Goal: Task Accomplishment & Management: Use online tool/utility

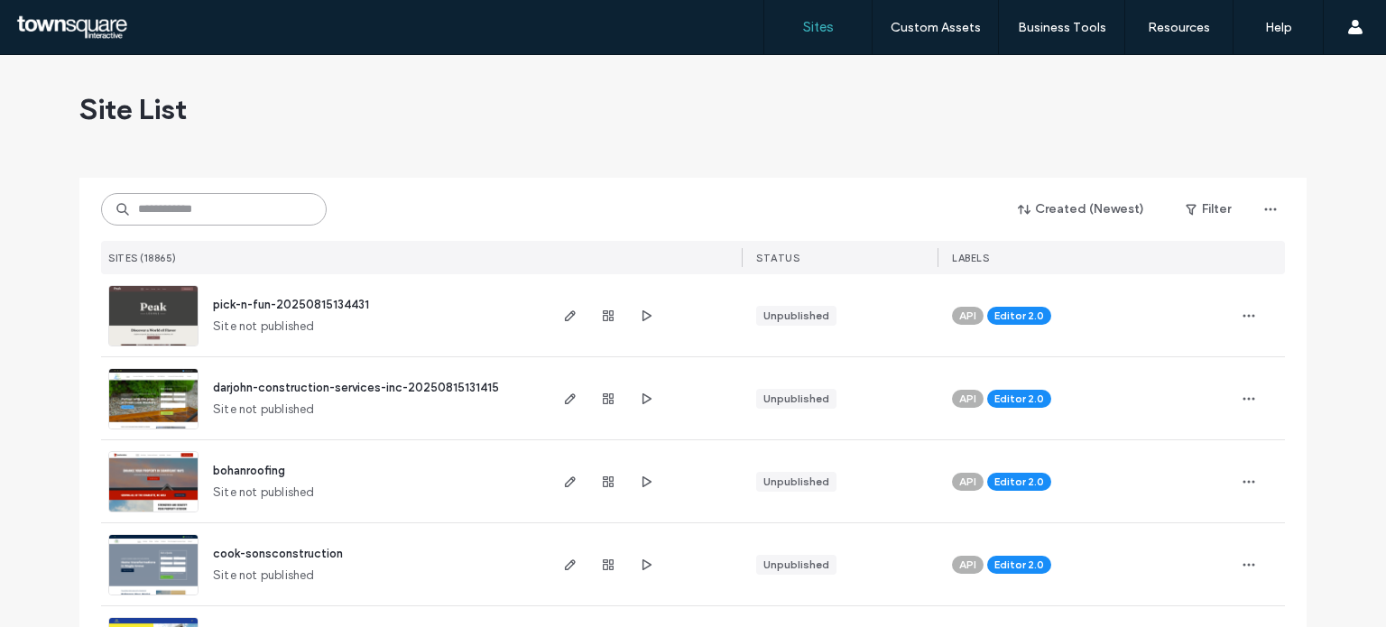
click at [236, 223] on input at bounding box center [214, 209] width 226 height 32
paste input "**********"
type input "**********"
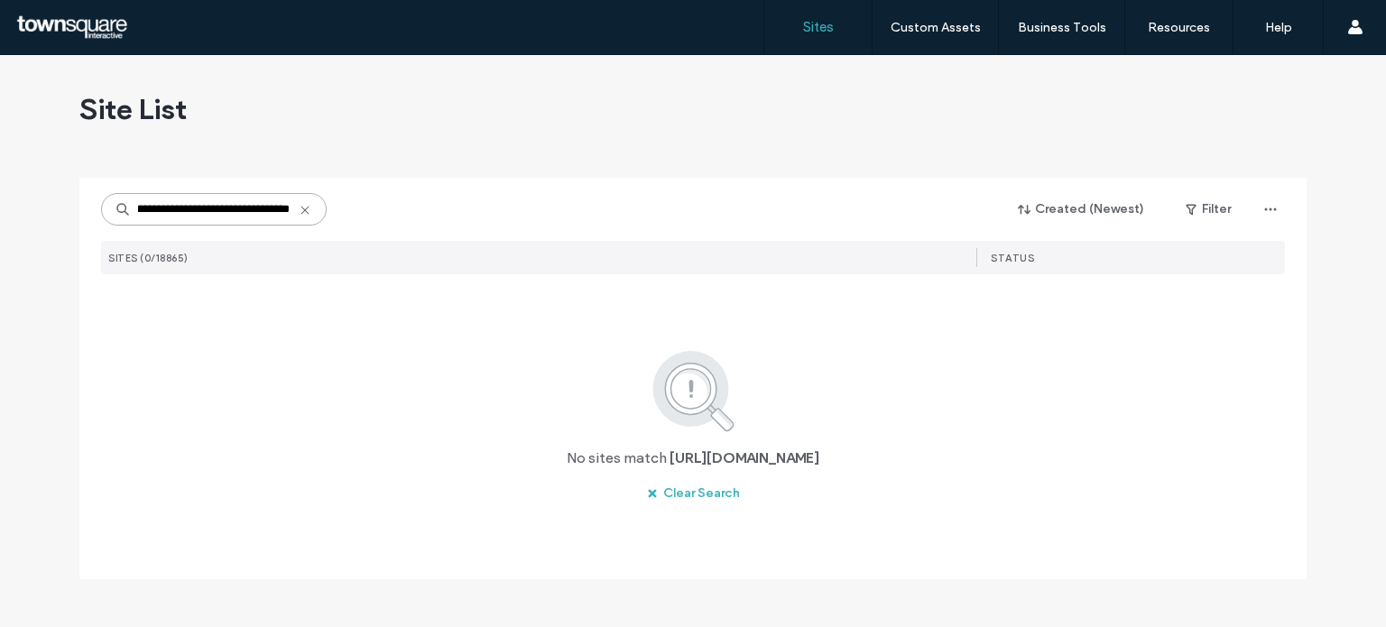
scroll to position [0, 0]
click at [306, 208] on icon at bounding box center [305, 210] width 14 height 14
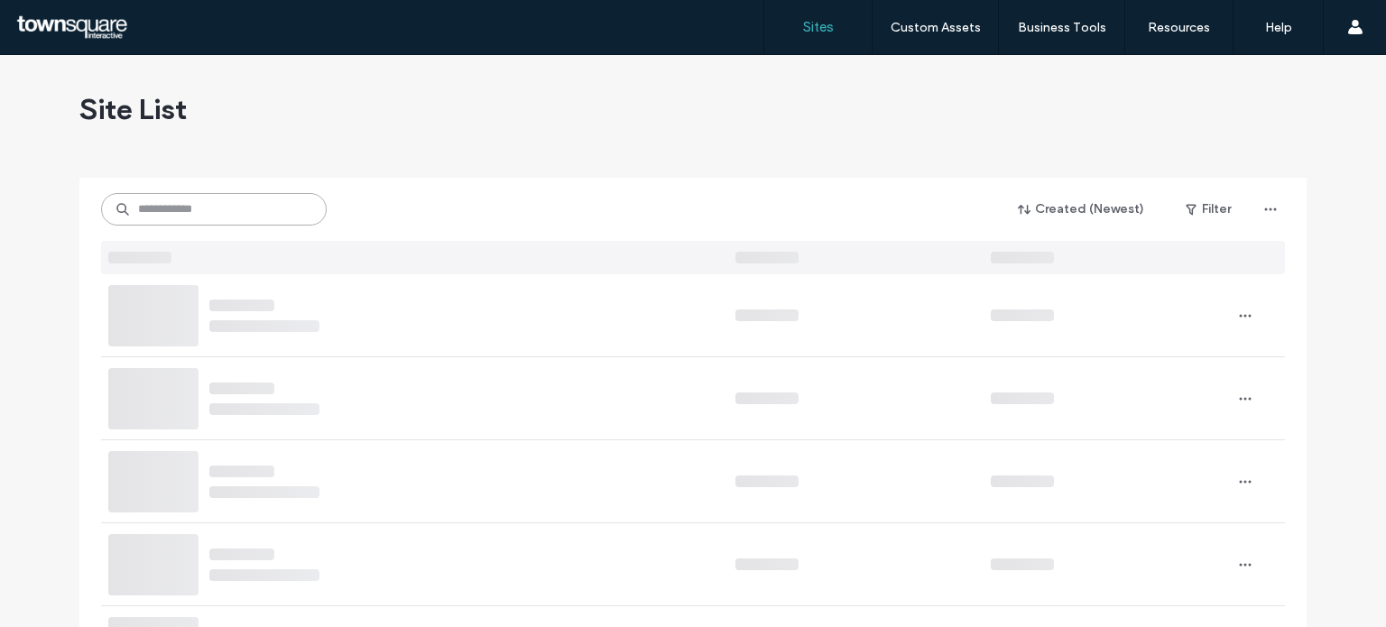
click at [261, 205] on input at bounding box center [214, 209] width 226 height 32
paste input "**********"
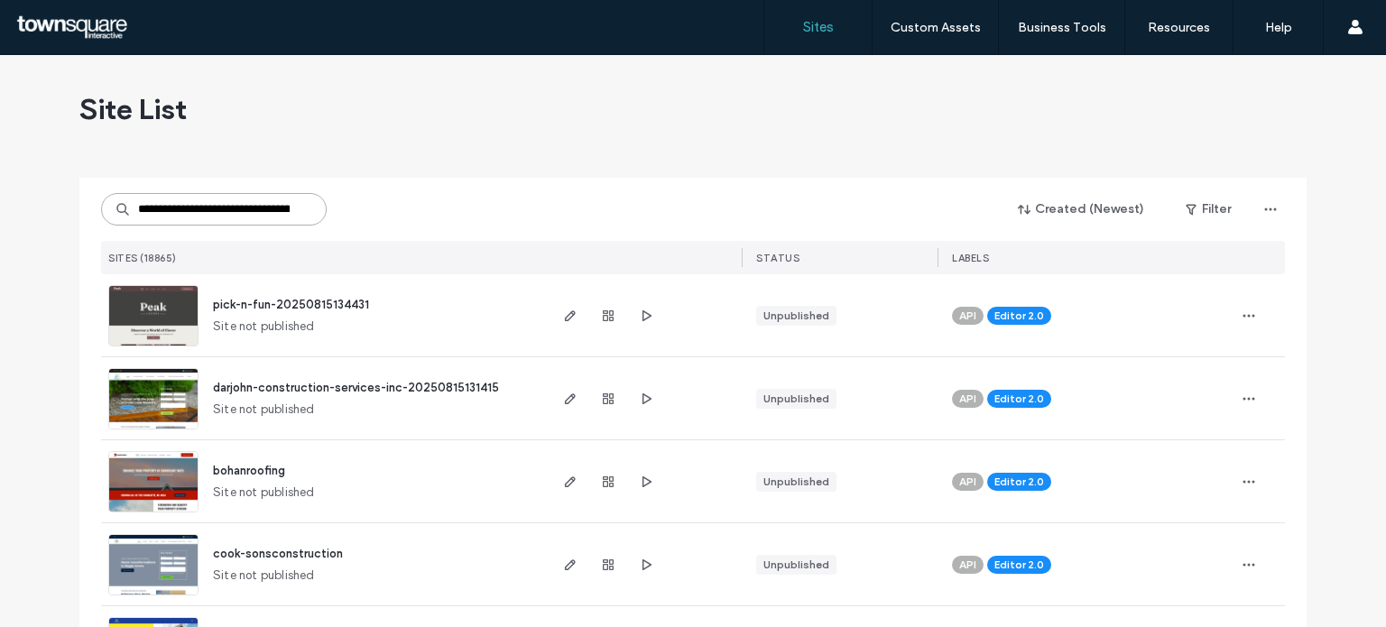
scroll to position [0, 71]
type input "**********"
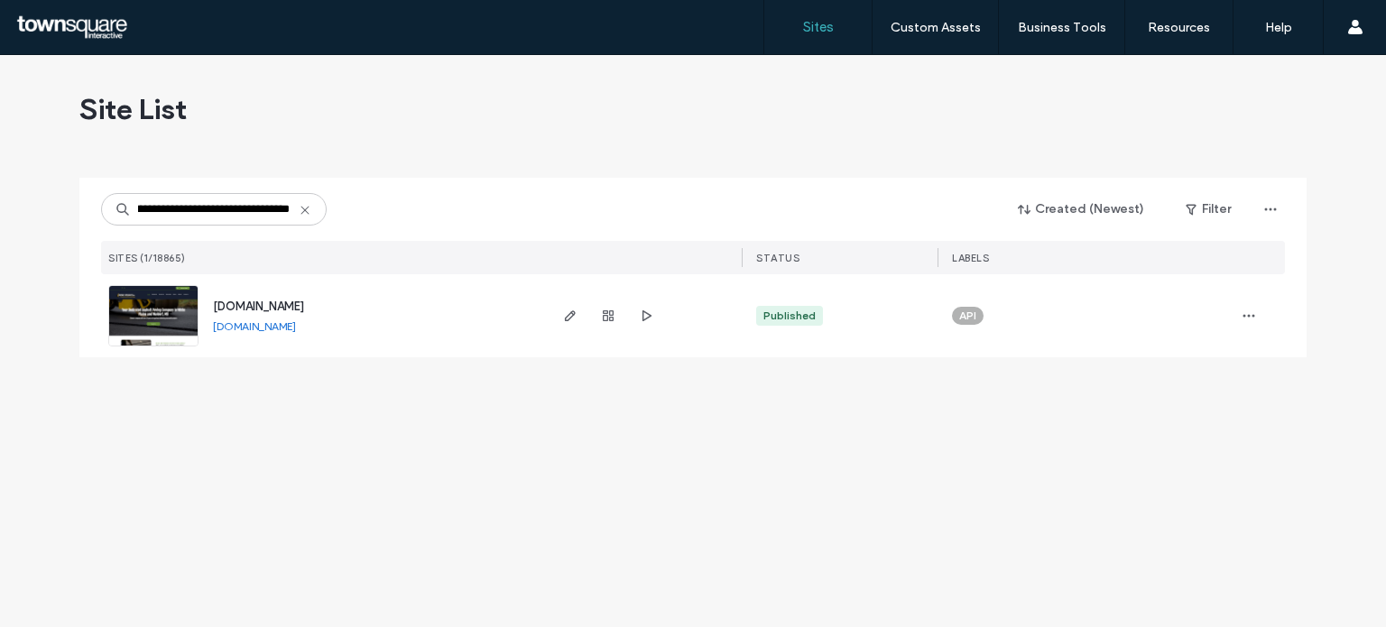
scroll to position [0, 0]
click at [957, 98] on div "Site List" at bounding box center [692, 109] width 1227 height 108
click at [565, 320] on use "button" at bounding box center [570, 315] width 11 height 11
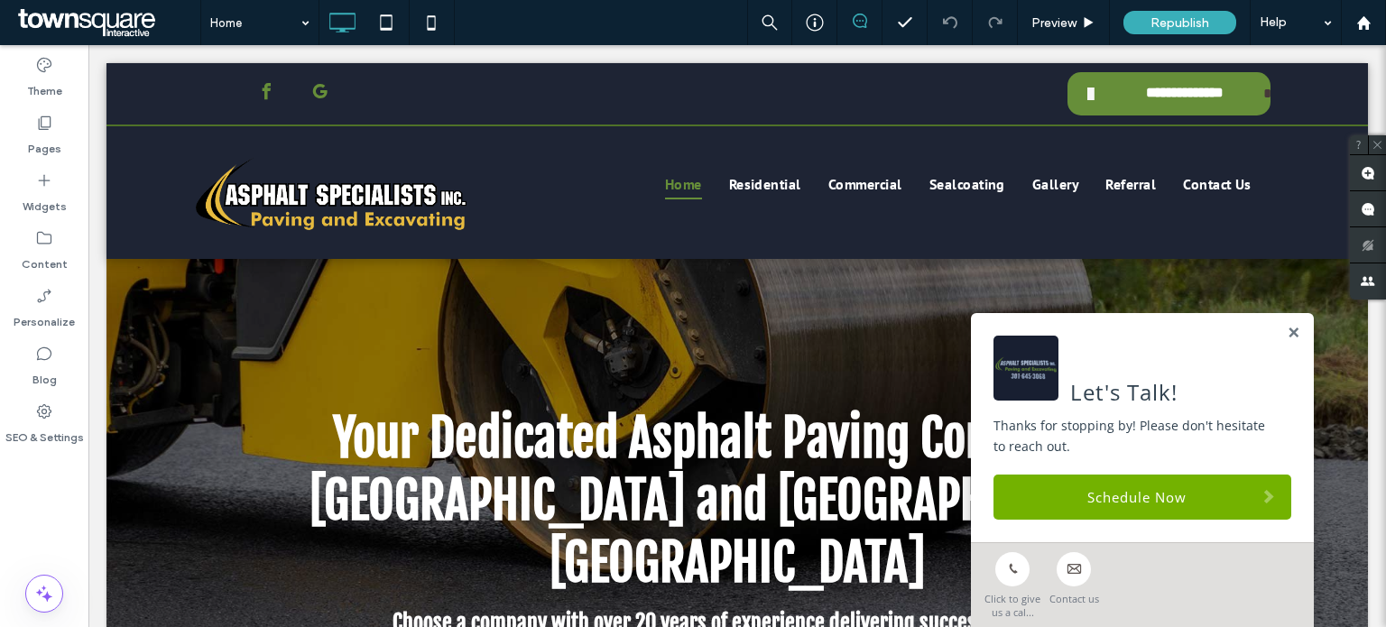
click at [44, 136] on label "Pages" at bounding box center [44, 144] width 33 height 25
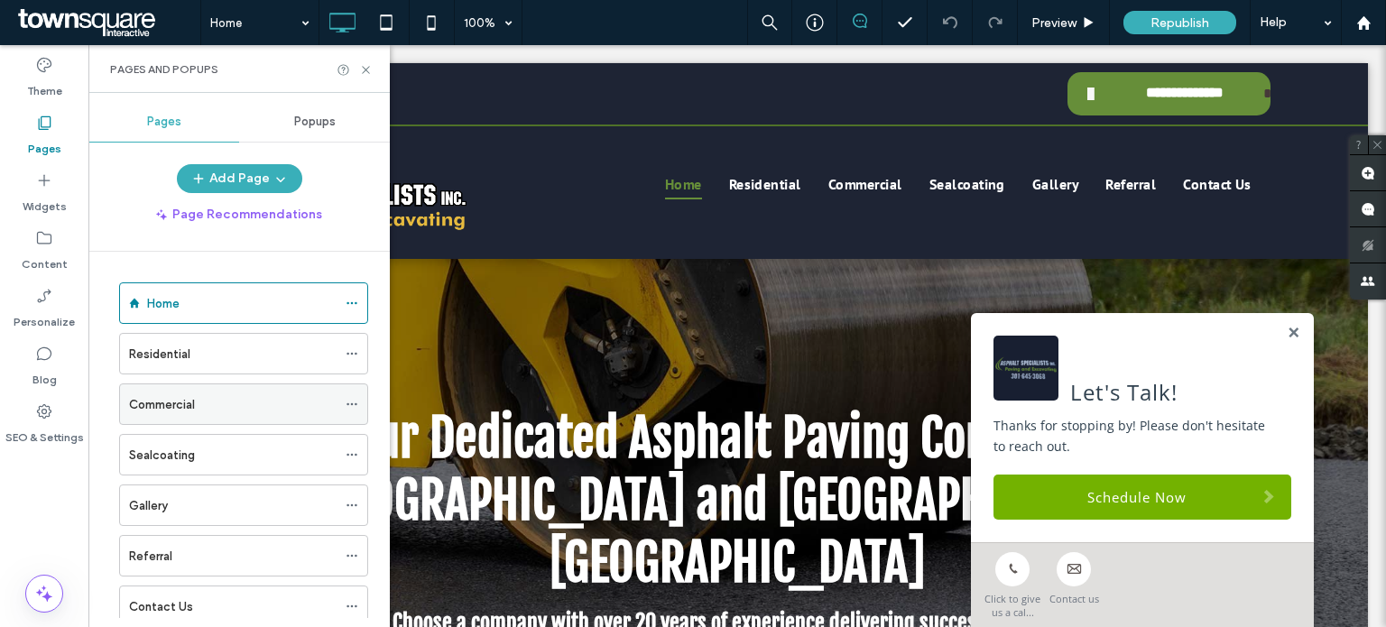
scroll to position [51, 0]
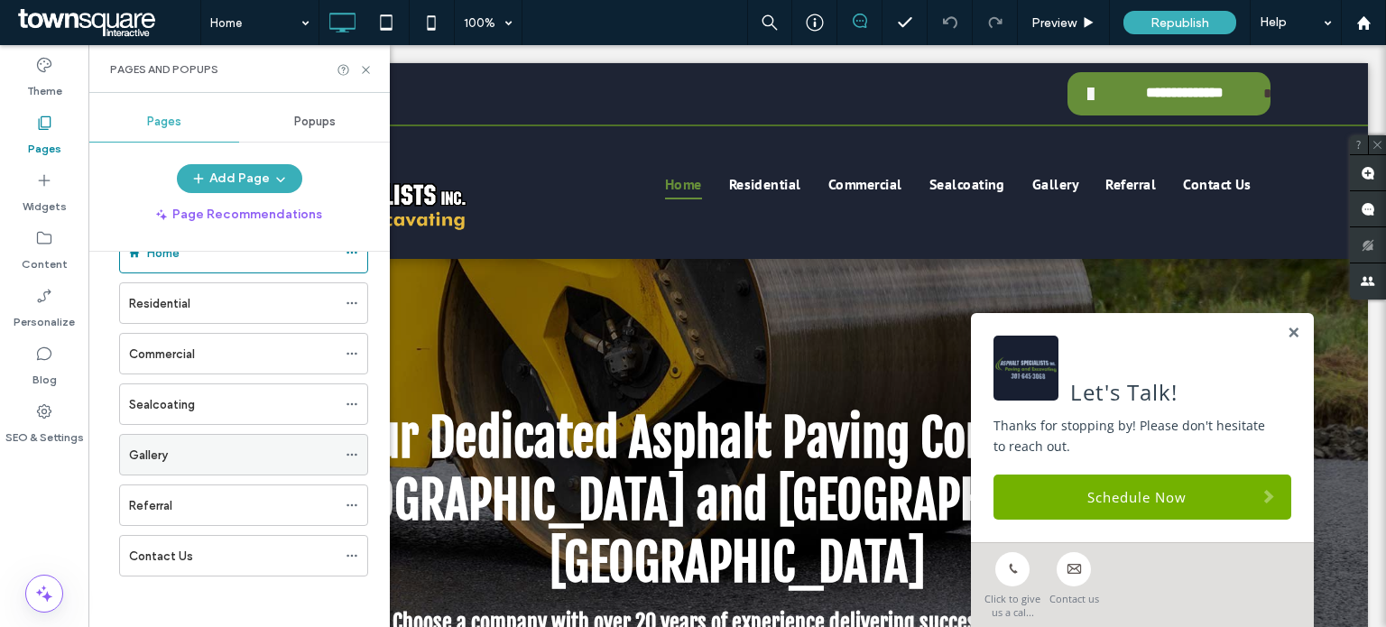
click at [184, 458] on div "Gallery" at bounding box center [233, 455] width 208 height 19
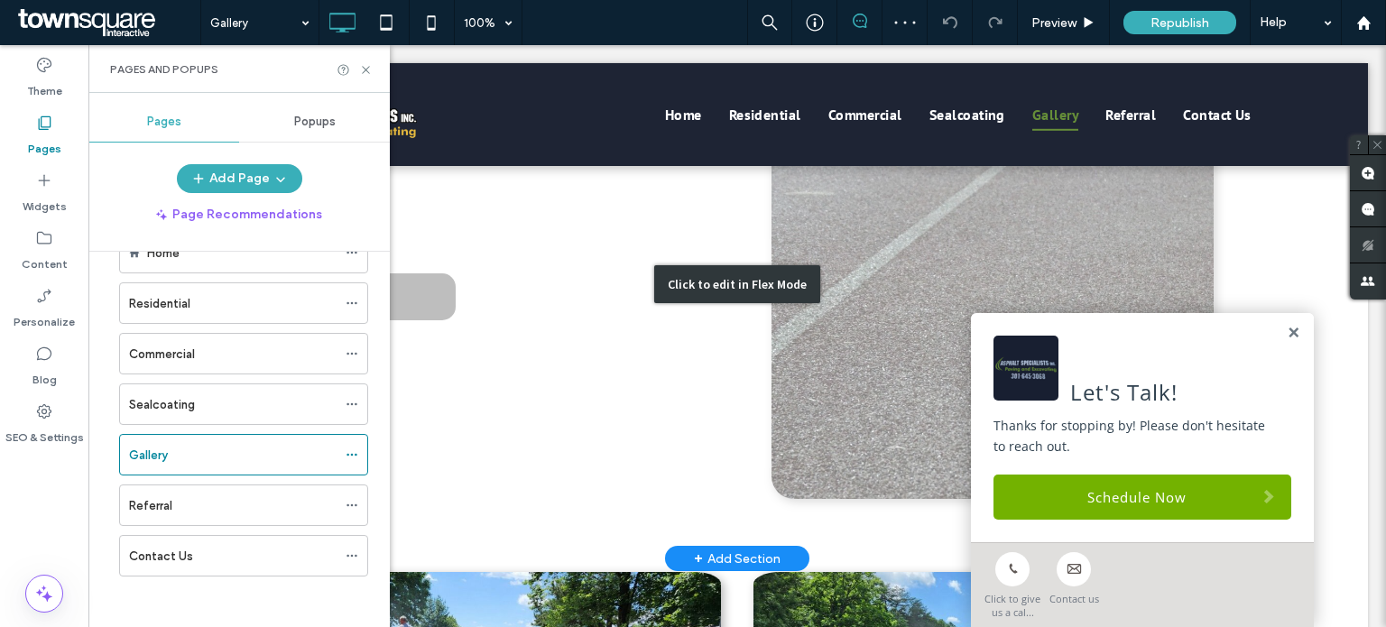
scroll to position [253, 0]
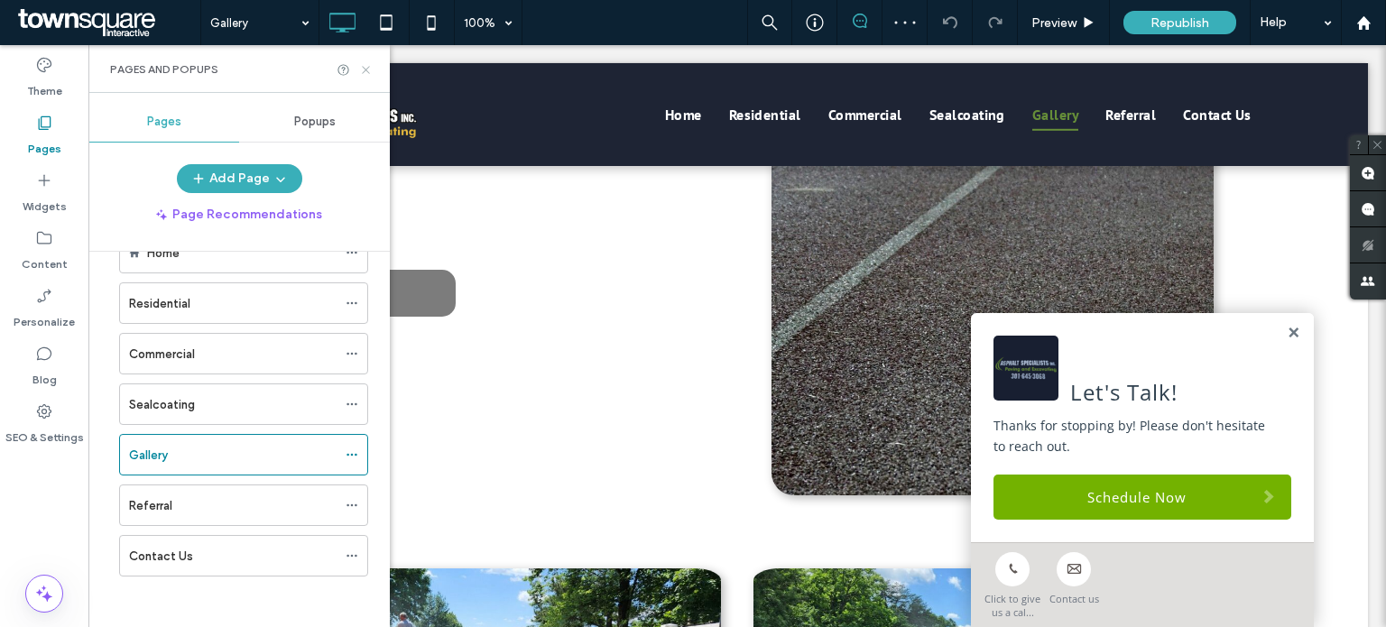
click at [371, 63] on icon at bounding box center [366, 70] width 14 height 14
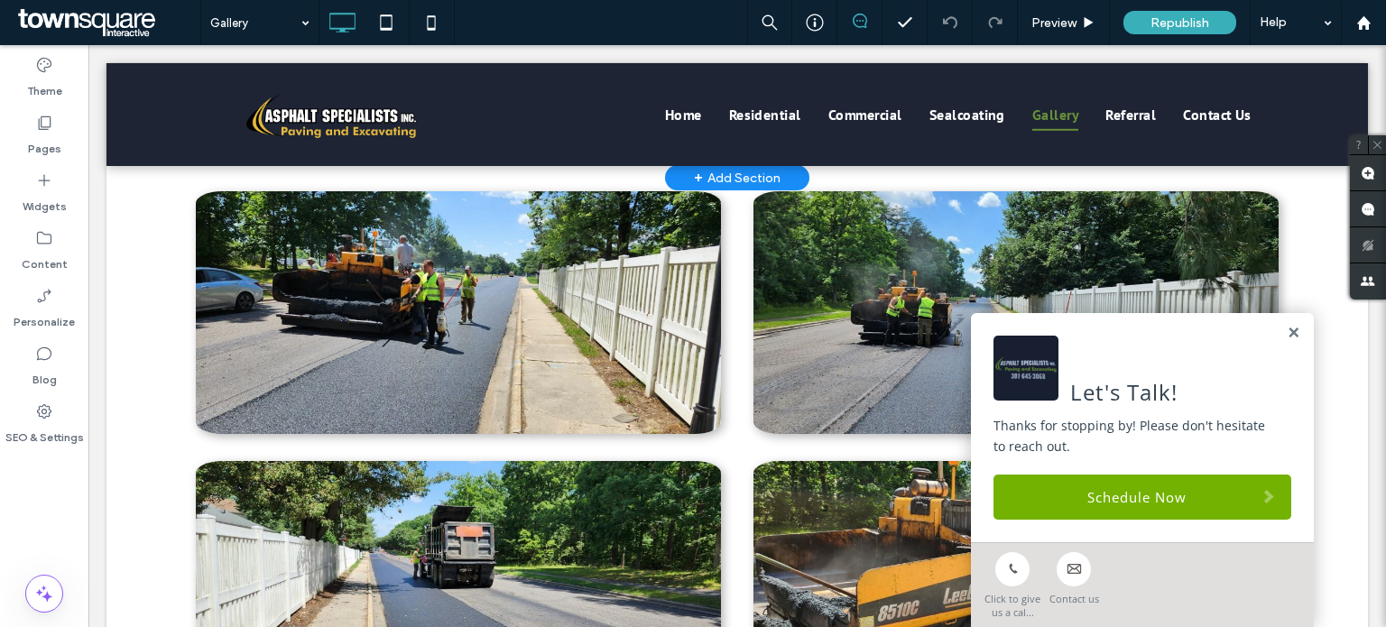
scroll to position [646, 0]
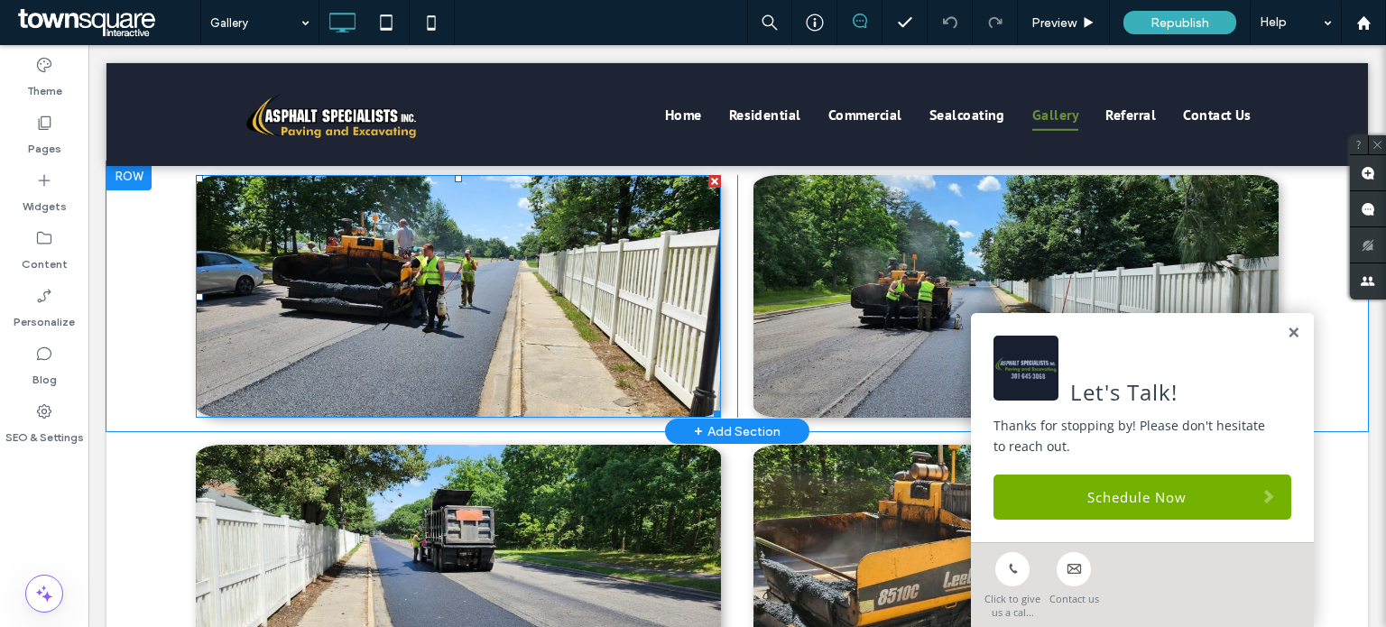
click at [522, 225] on img at bounding box center [458, 296] width 525 height 243
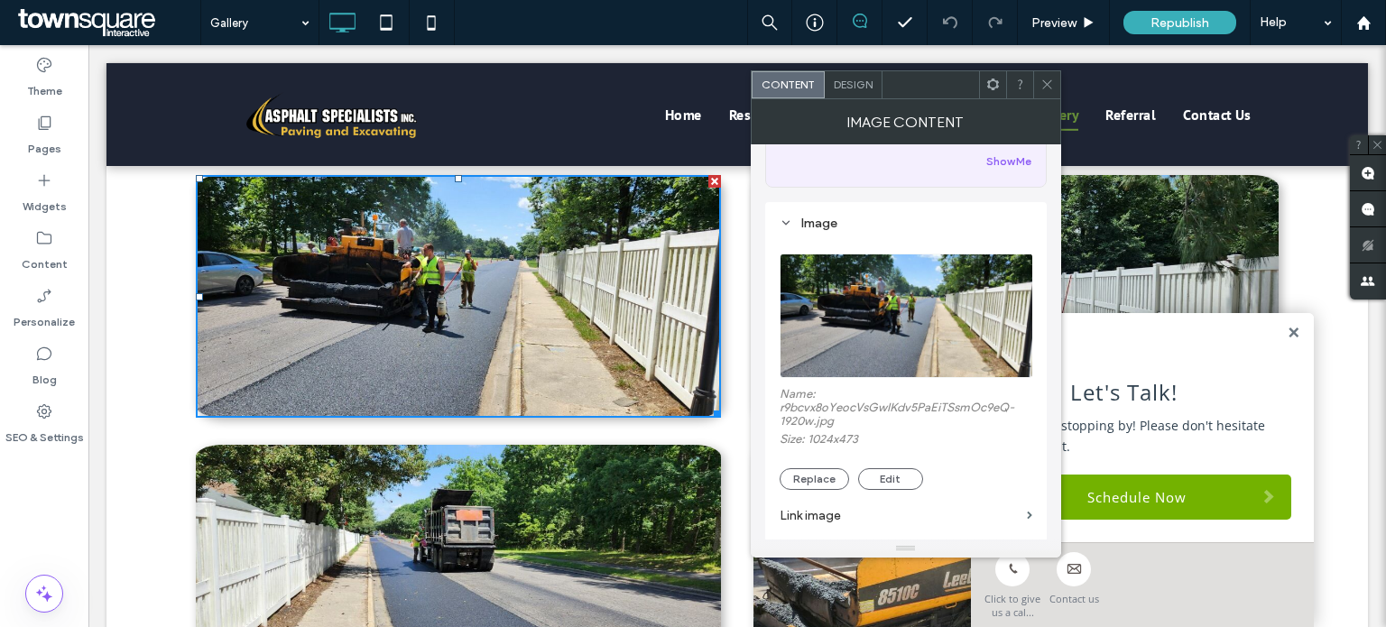
scroll to position [0, 0]
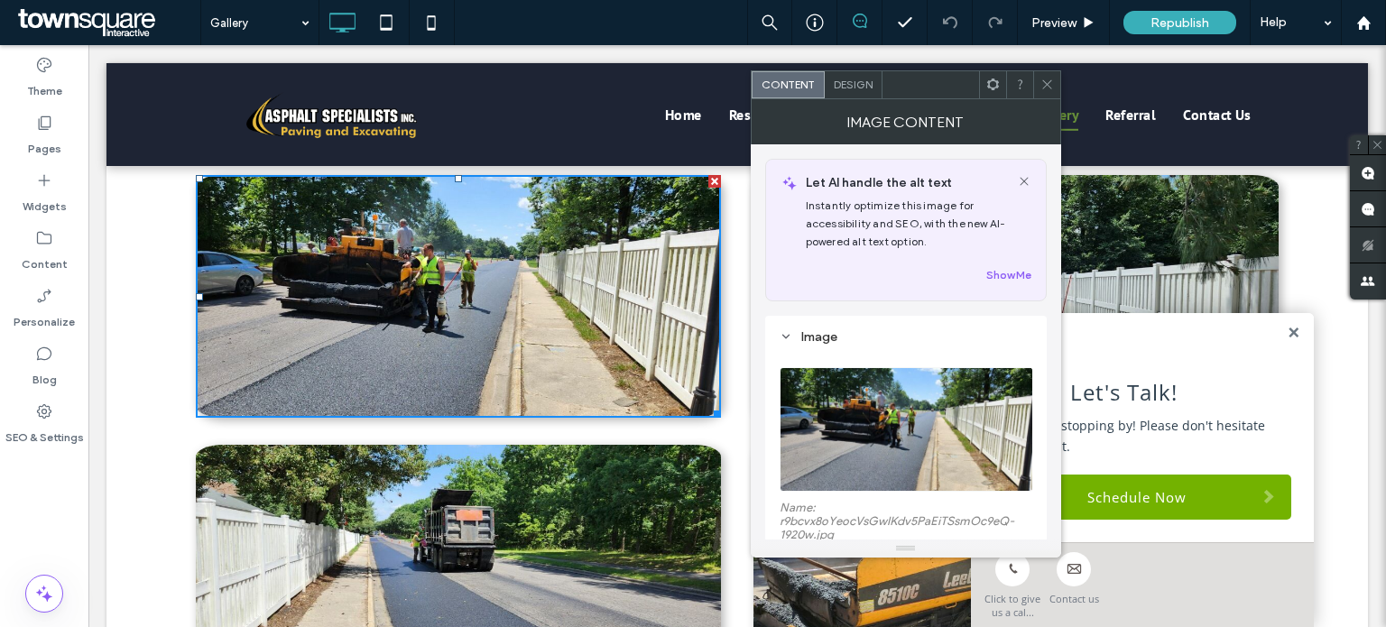
click at [729, 240] on div "Click To Paste" at bounding box center [466, 296] width 541 height 243
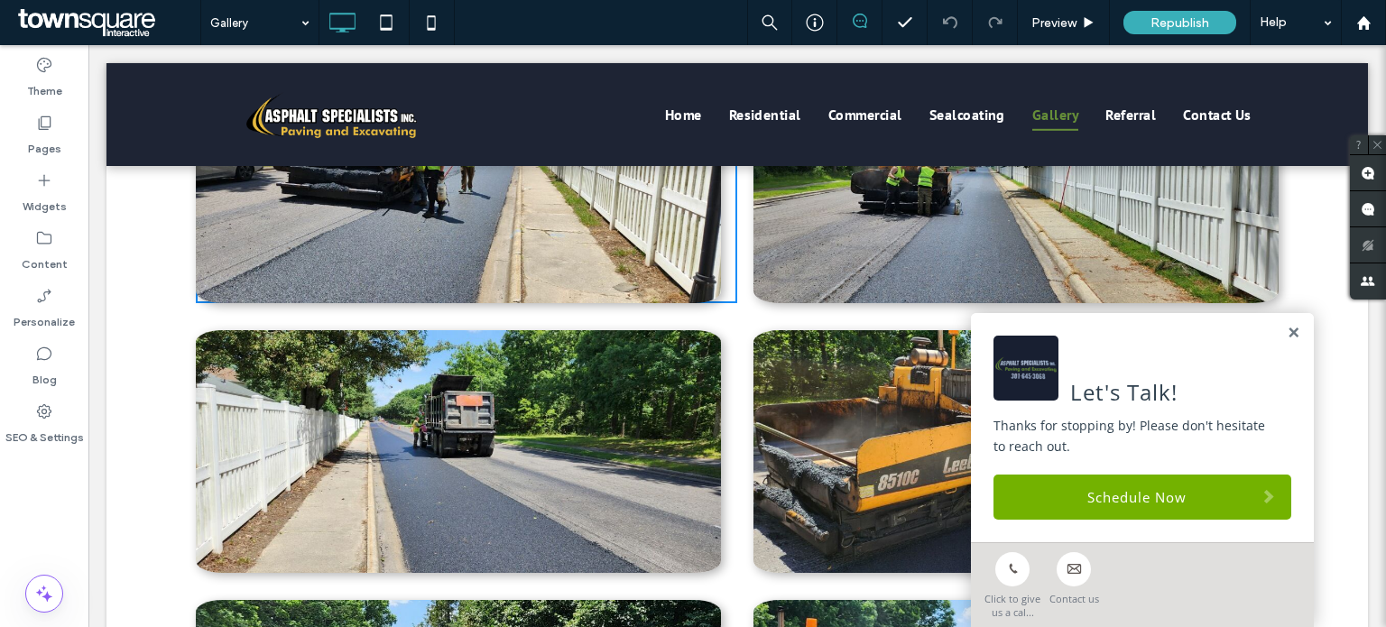
scroll to position [762, 0]
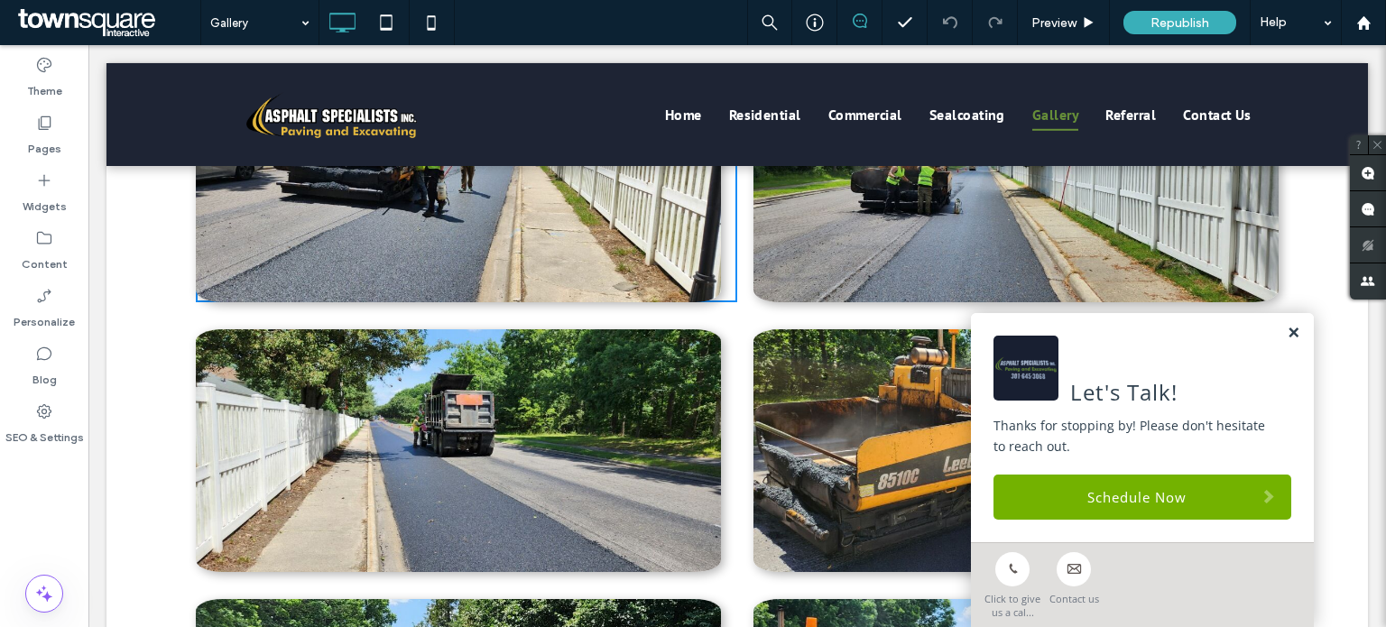
click at [1287, 331] on link at bounding box center [1294, 333] width 14 height 15
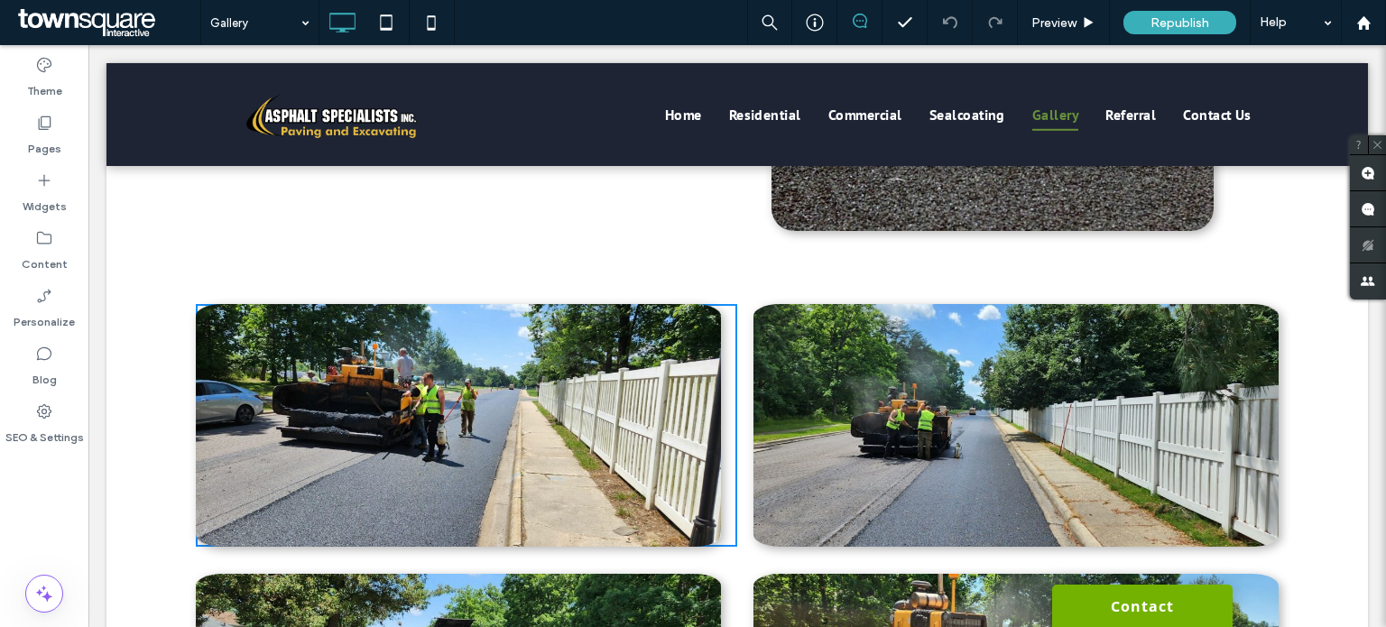
scroll to position [444, 0]
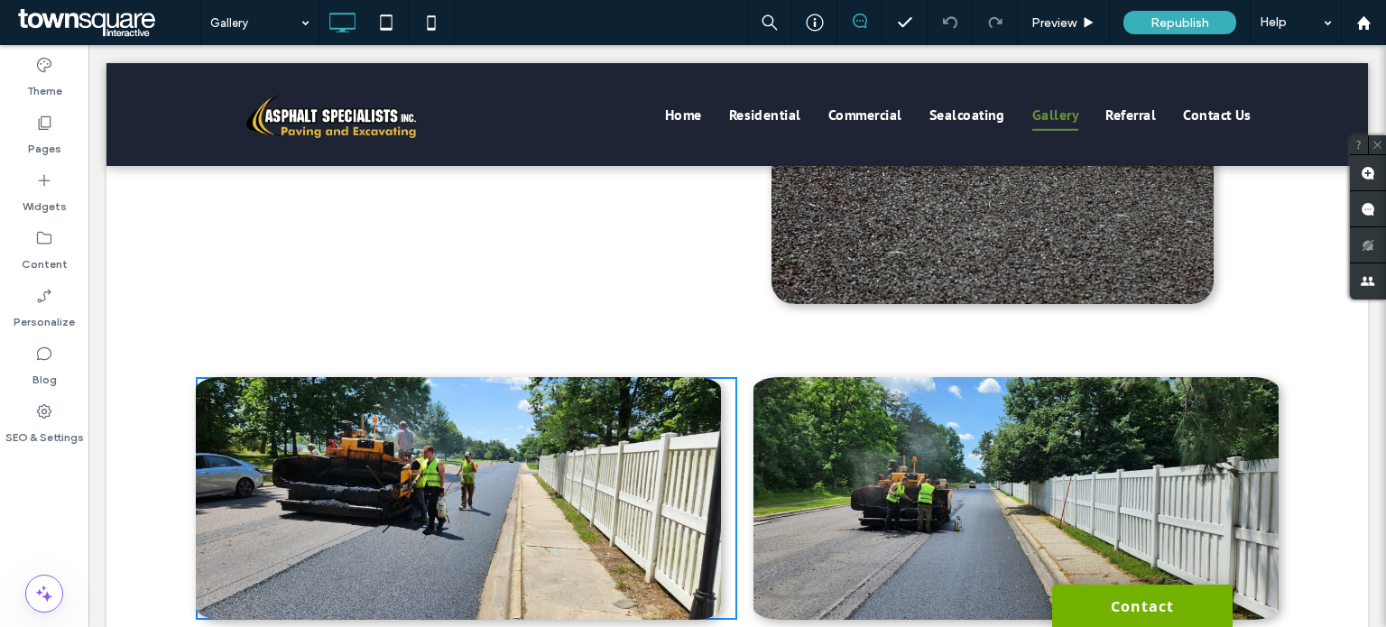
click at [837, 405] on img at bounding box center [1015, 498] width 525 height 243
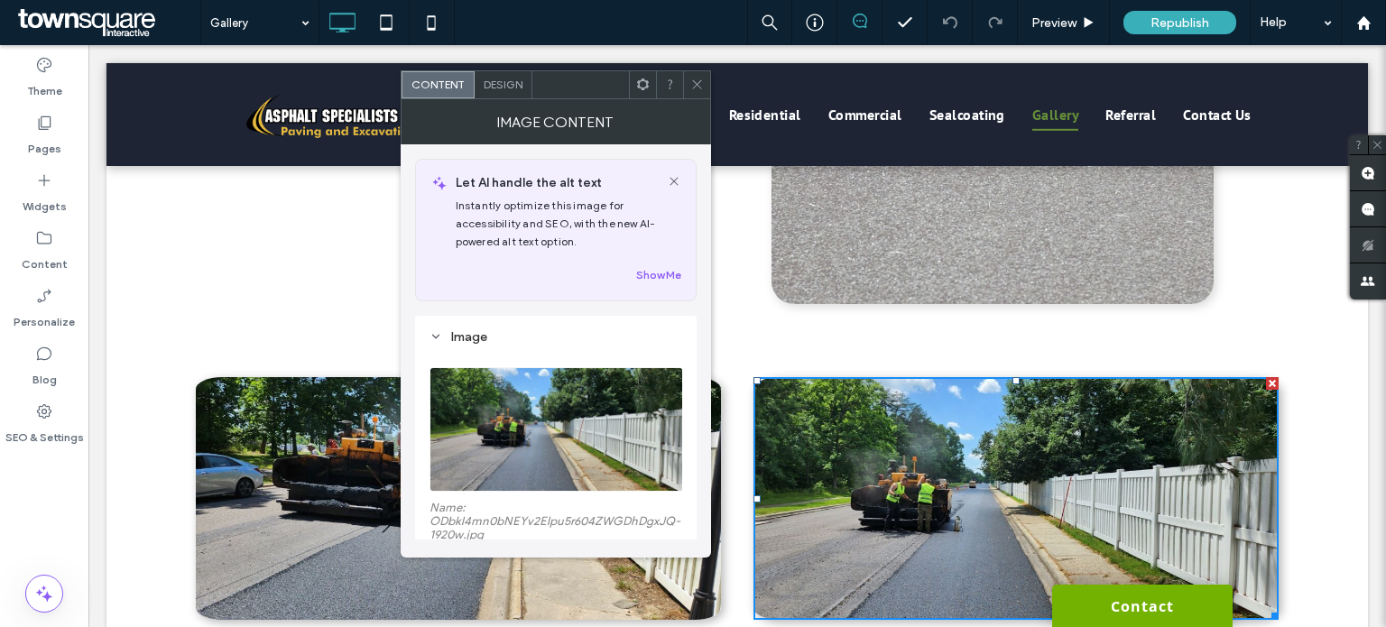
click at [734, 342] on div "Click to edit in Flex Mode" at bounding box center [737, 89] width 1262 height 550
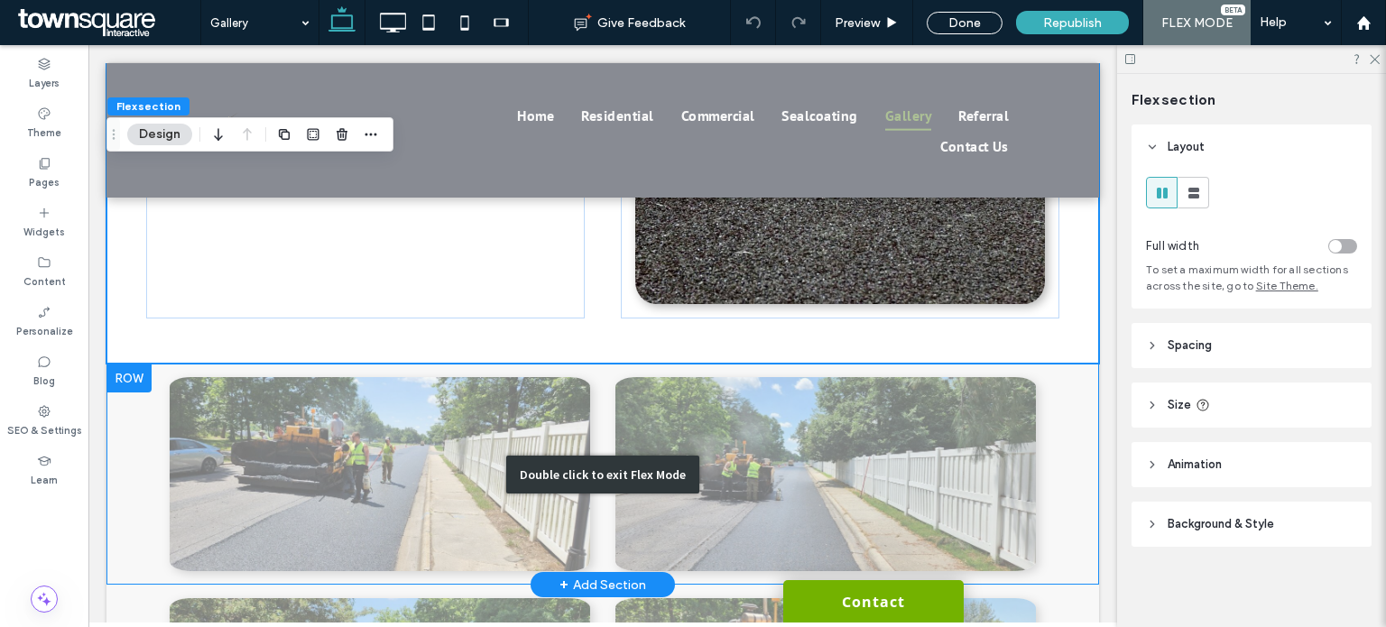
click at [588, 385] on div "Double click to exit Flex Mode" at bounding box center [602, 474] width 993 height 221
click at [589, 401] on div "Double click to exit Flex Mode" at bounding box center [602, 474] width 993 height 221
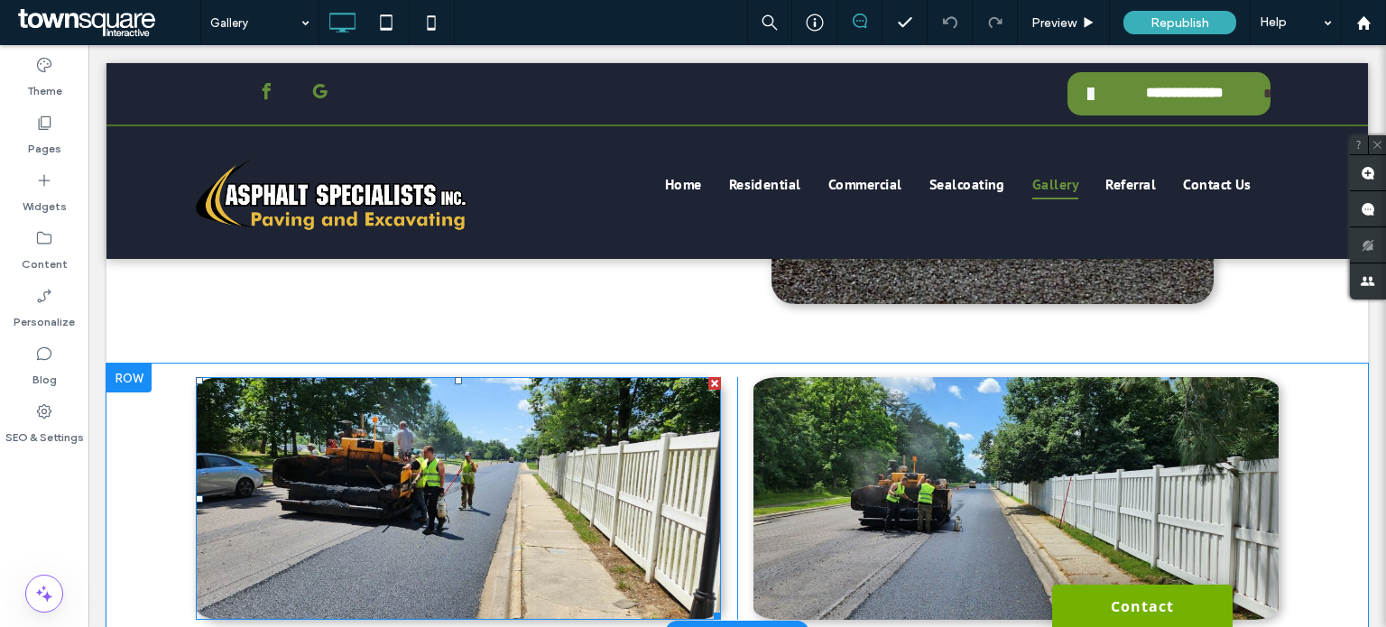
click at [589, 401] on img at bounding box center [458, 498] width 525 height 243
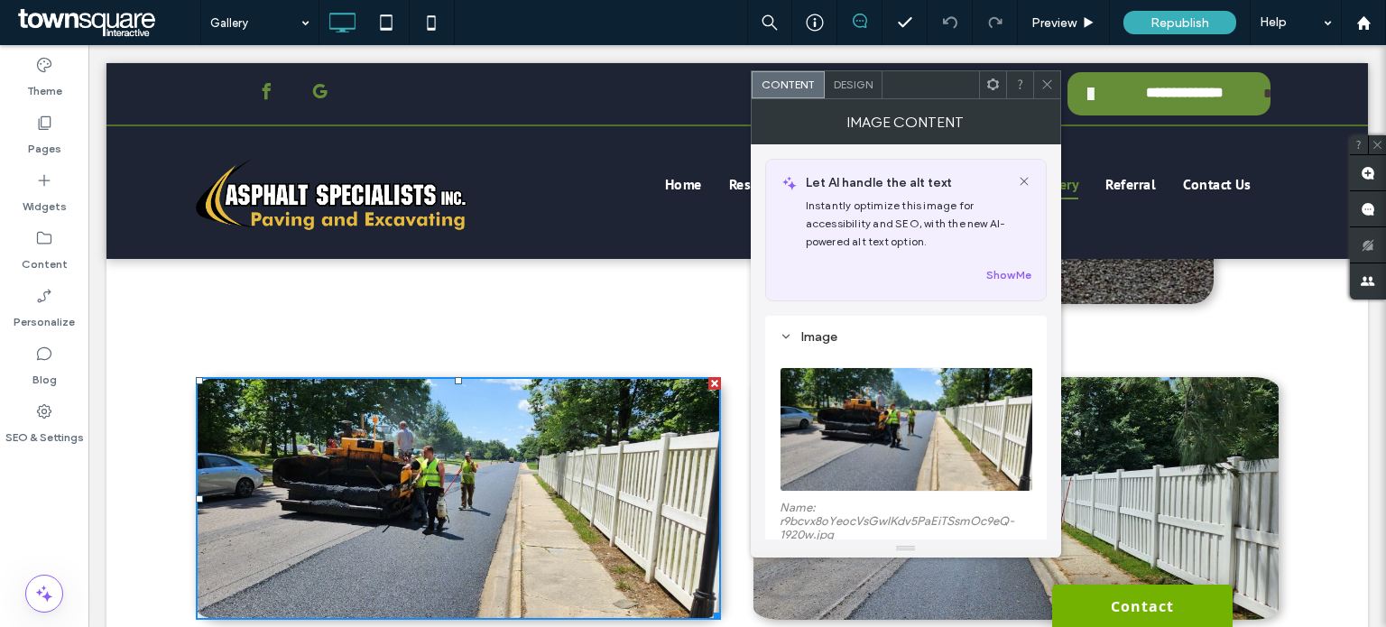
click at [768, 433] on div "Image Name: r9bcvx8oYeocVsGwlKdv5PaEiTSsmOc9eQ-1920w.jpg Size: 1024x473 Replace…" at bounding box center [906, 595] width 282 height 558
click at [1047, 79] on icon at bounding box center [1047, 85] width 14 height 14
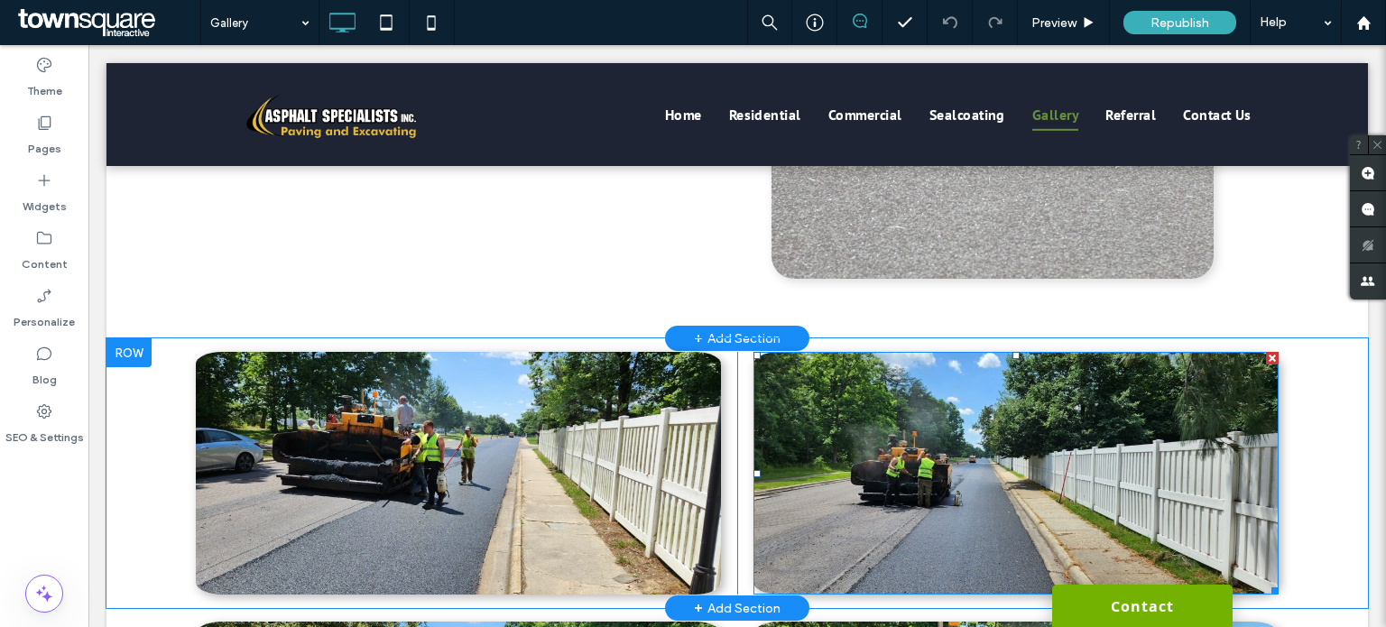
scroll to position [468, 0]
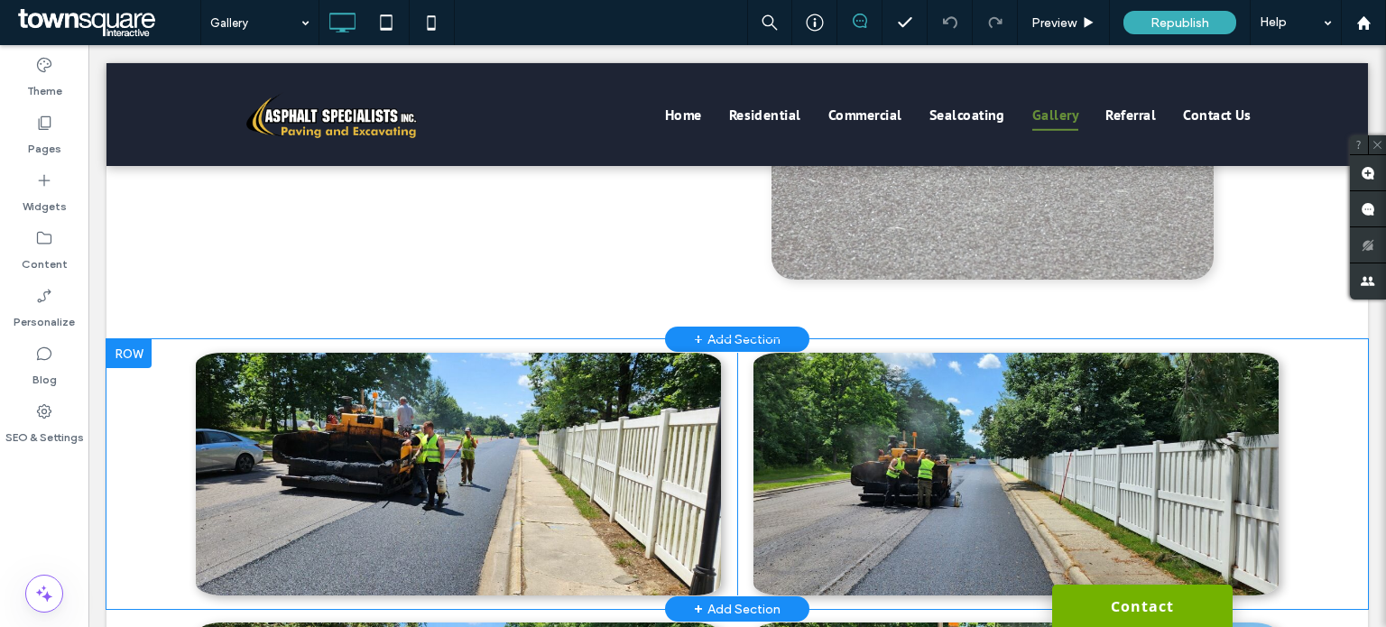
click at [739, 335] on div "+ Add Section" at bounding box center [737, 339] width 87 height 20
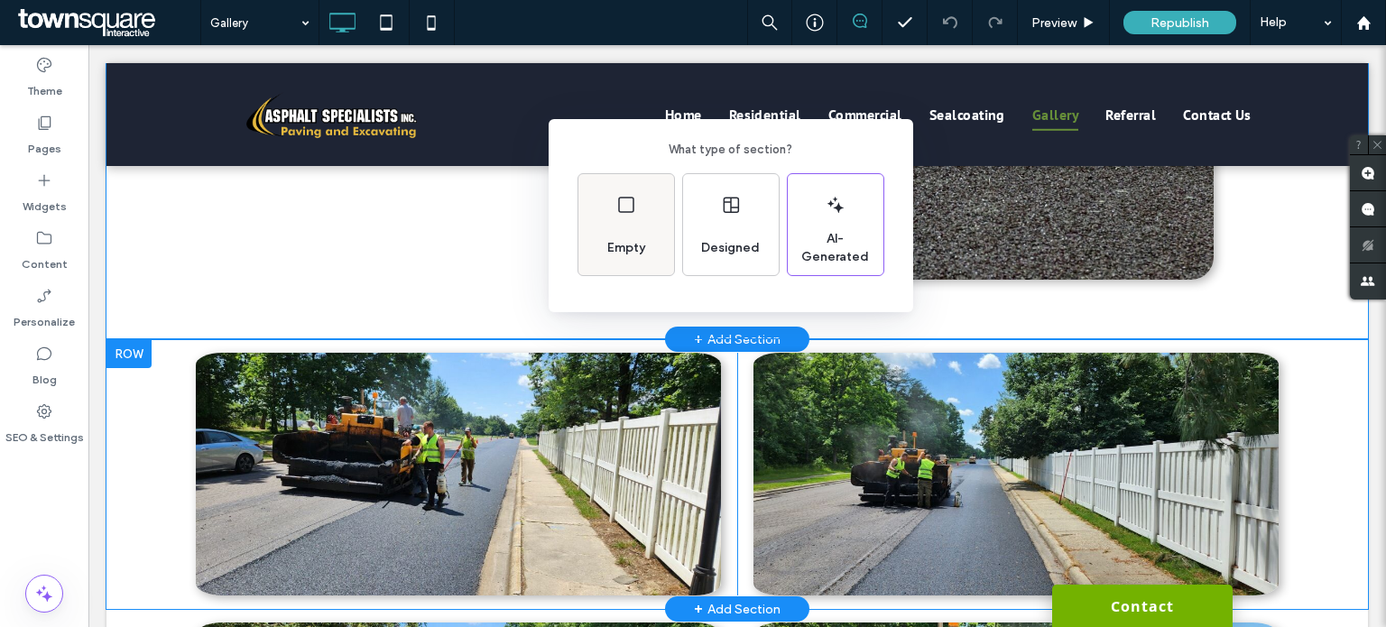
click at [606, 223] on div "Empty" at bounding box center [626, 224] width 96 height 101
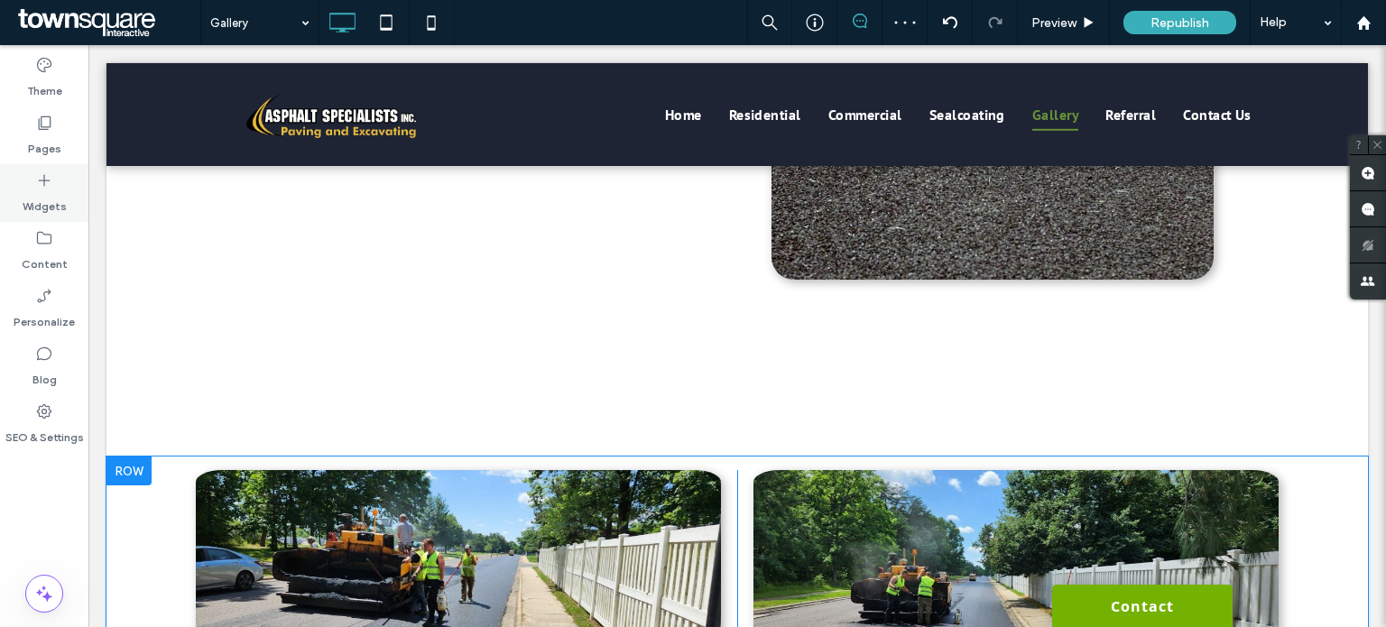
click at [38, 185] on icon at bounding box center [44, 180] width 18 height 18
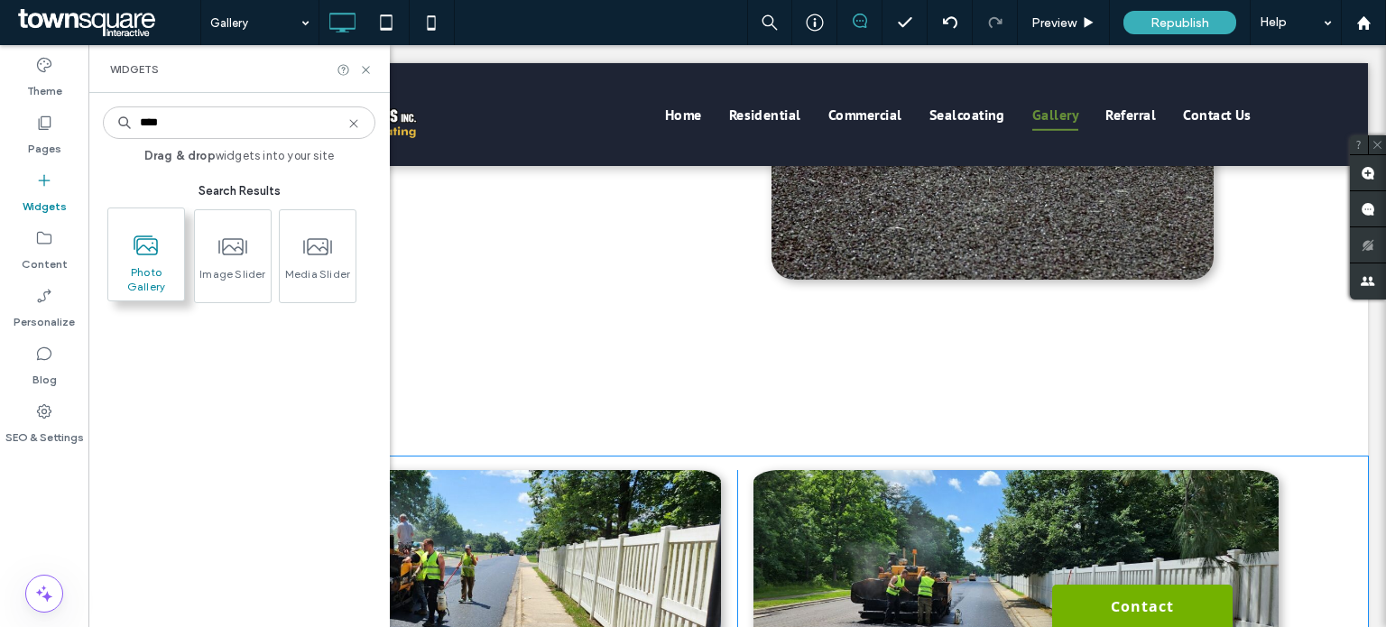
type input "****"
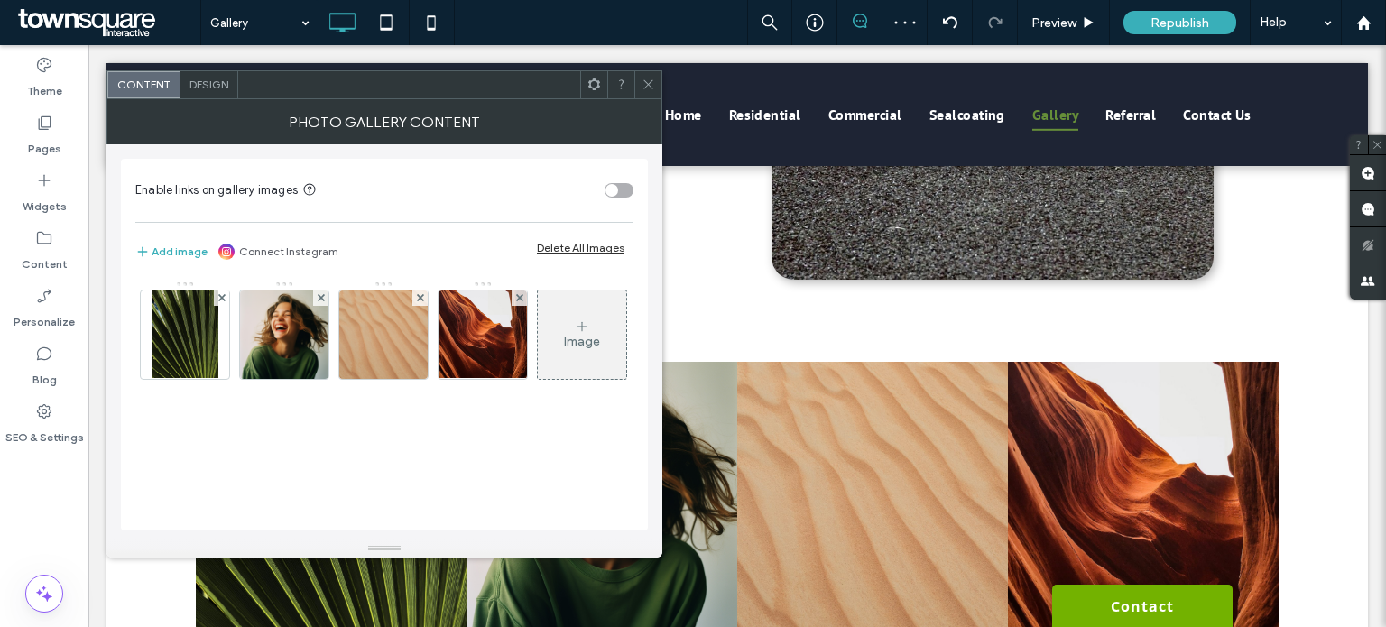
click at [653, 84] on icon at bounding box center [649, 85] width 14 height 14
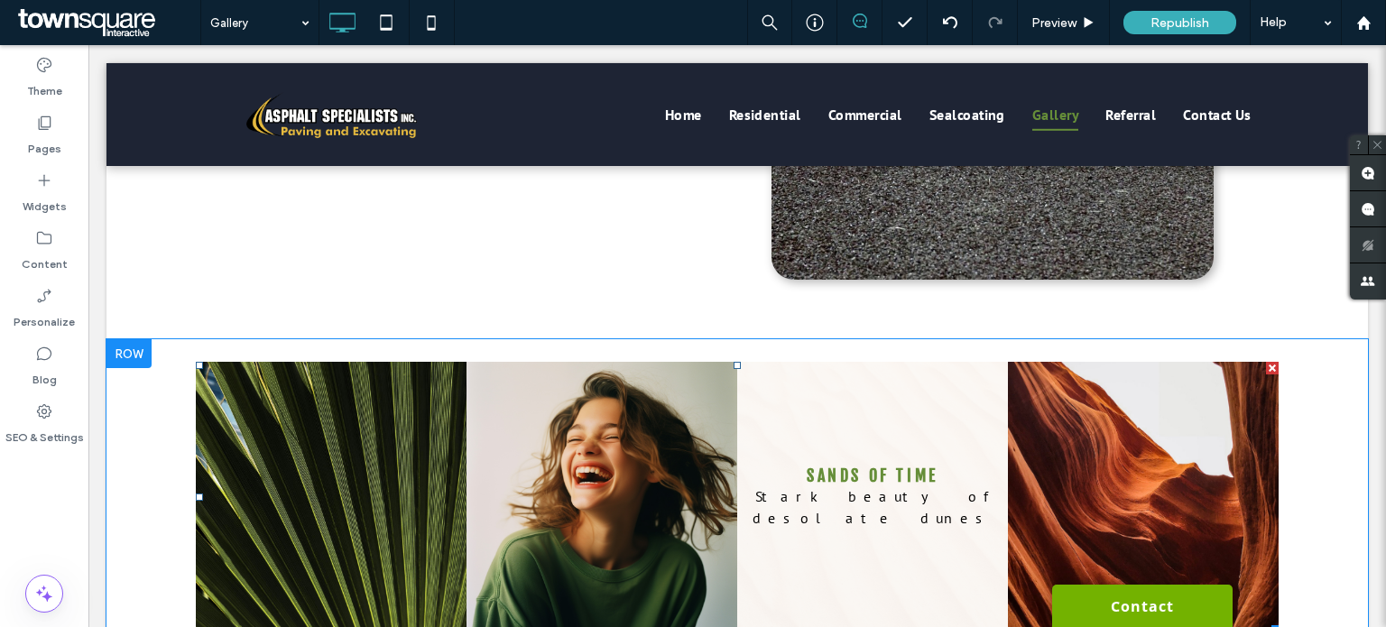
click at [737, 428] on link at bounding box center [872, 497] width 271 height 271
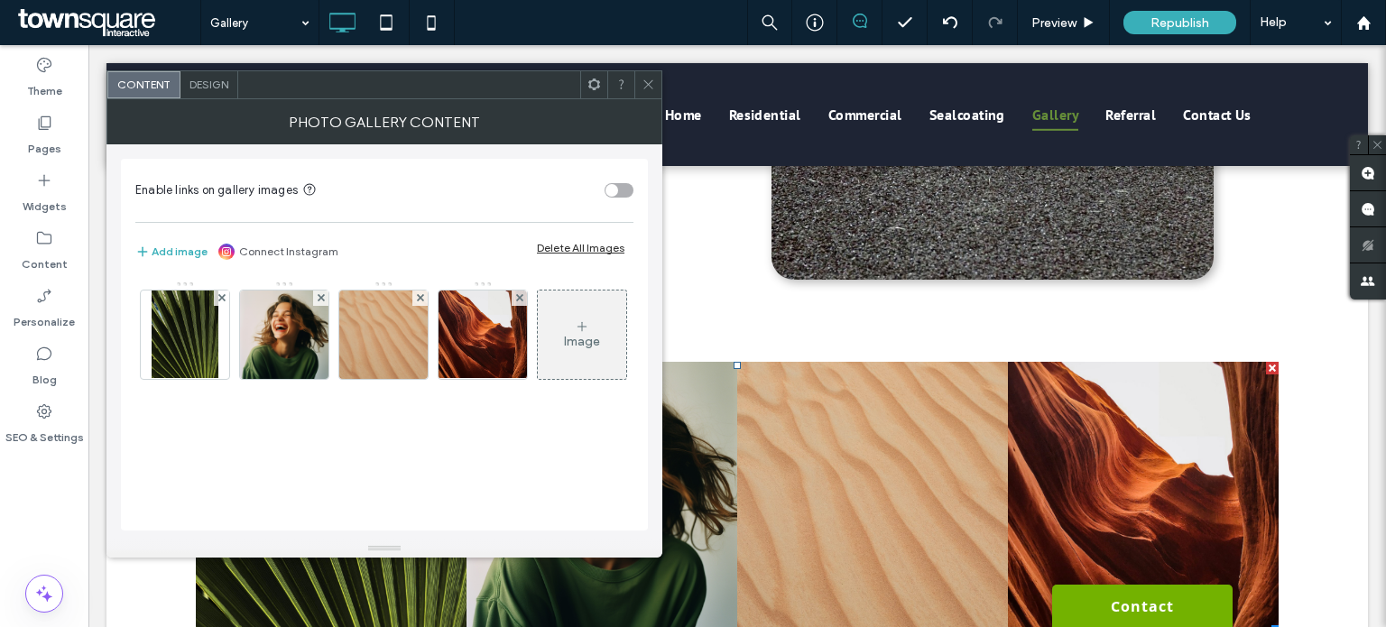
click at [793, 342] on div "Click To Paste Click To Paste Nature's Symphony Breathtaking colors of our plan…" at bounding box center [737, 497] width 1262 height 316
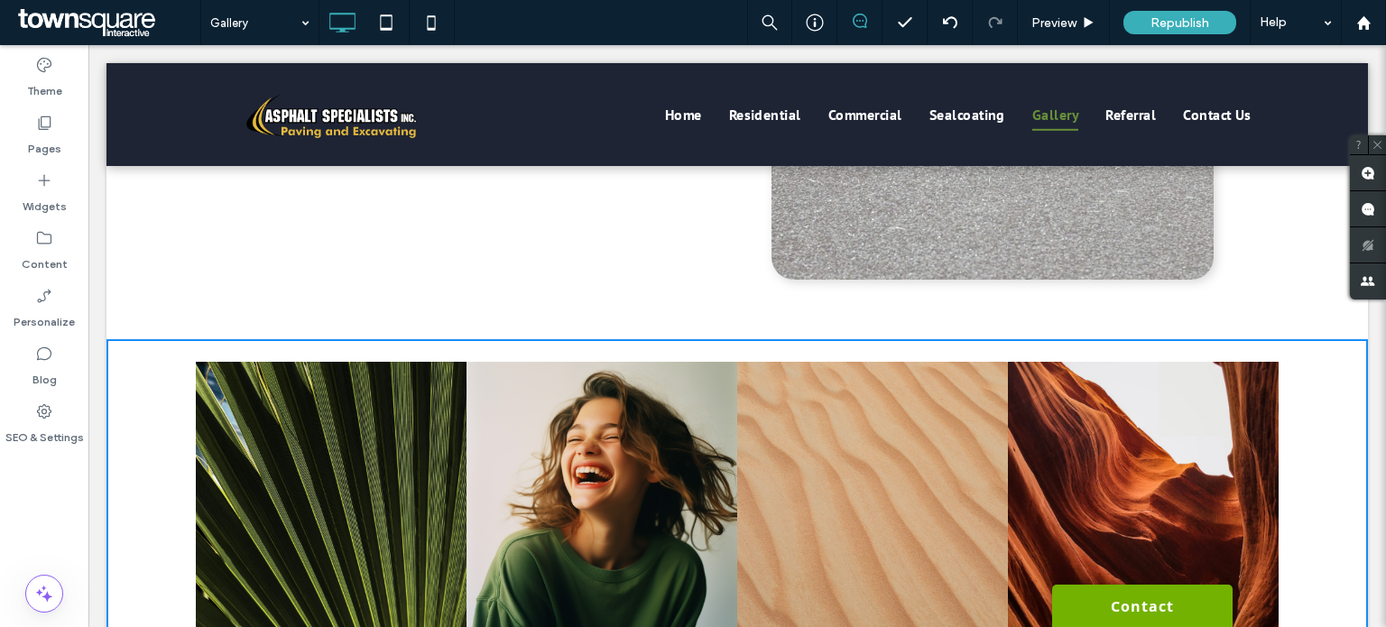
click at [743, 338] on div "Click to edit in Flex Mode" at bounding box center [737, 65] width 1262 height 550
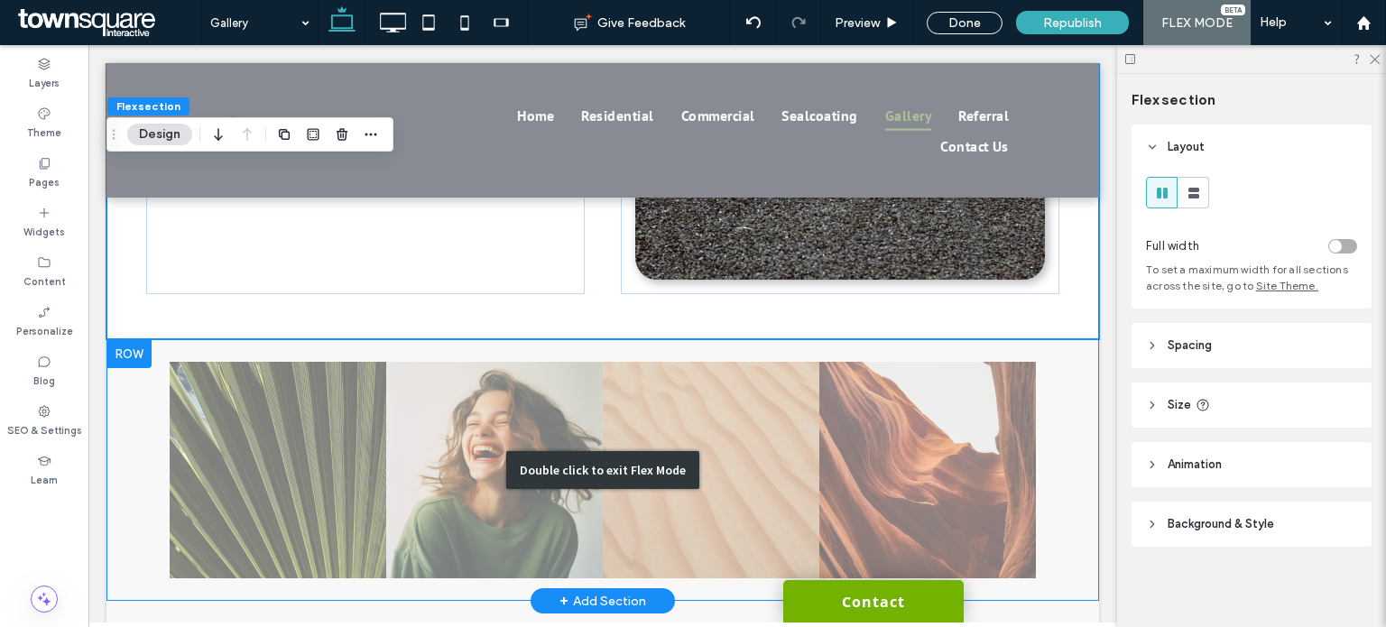
click at [376, 417] on div "Double click to exit Flex Mode" at bounding box center [602, 470] width 993 height 262
click at [119, 411] on div "Double click to exit Flex Mode" at bounding box center [602, 470] width 993 height 262
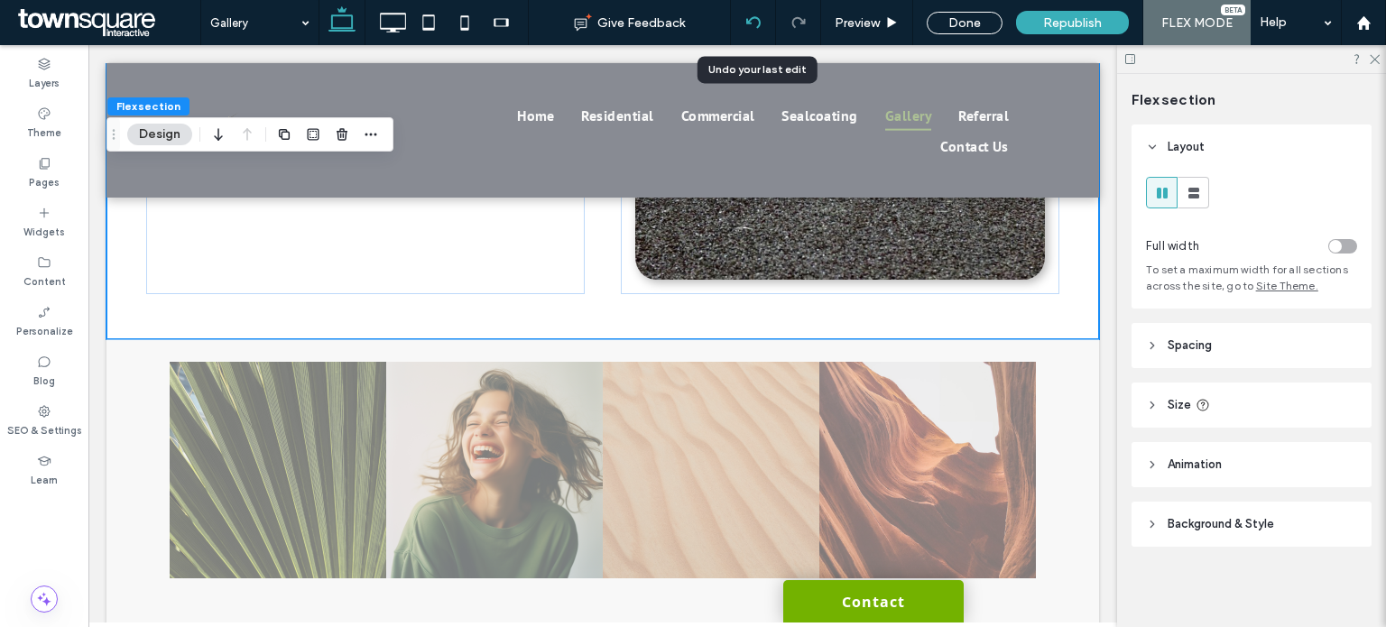
click at [754, 21] on icon at bounding box center [753, 22] width 14 height 14
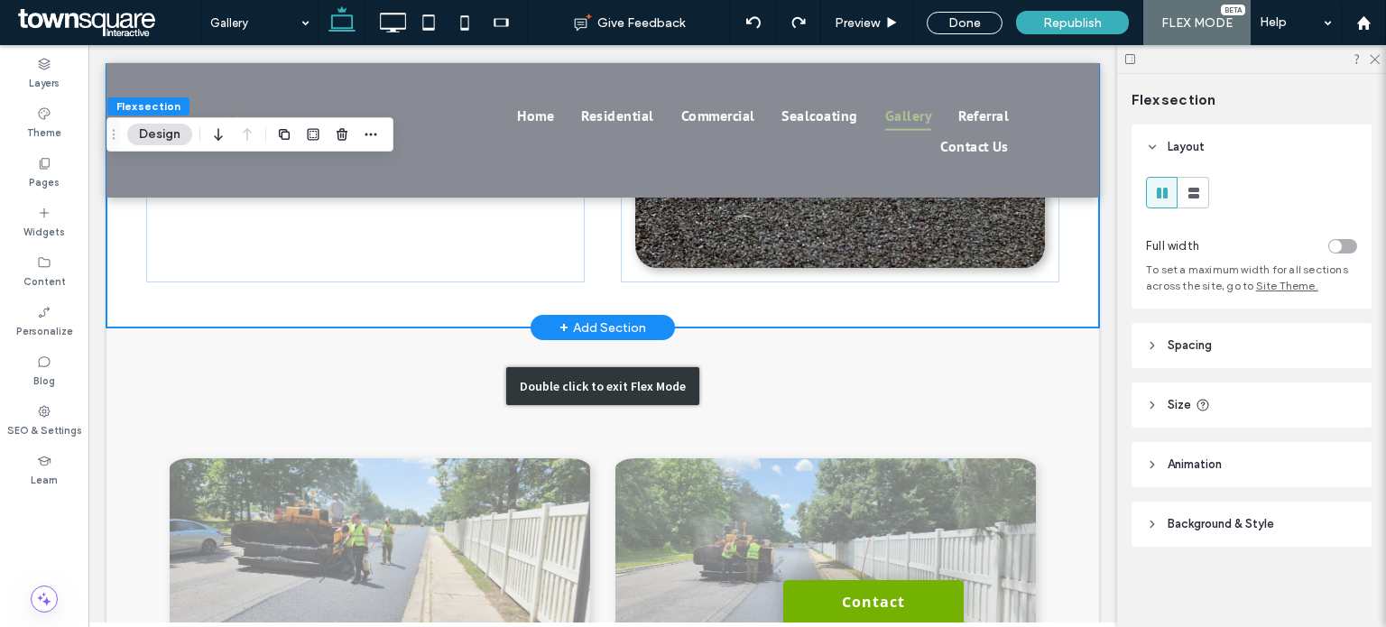
scroll to position [621, 0]
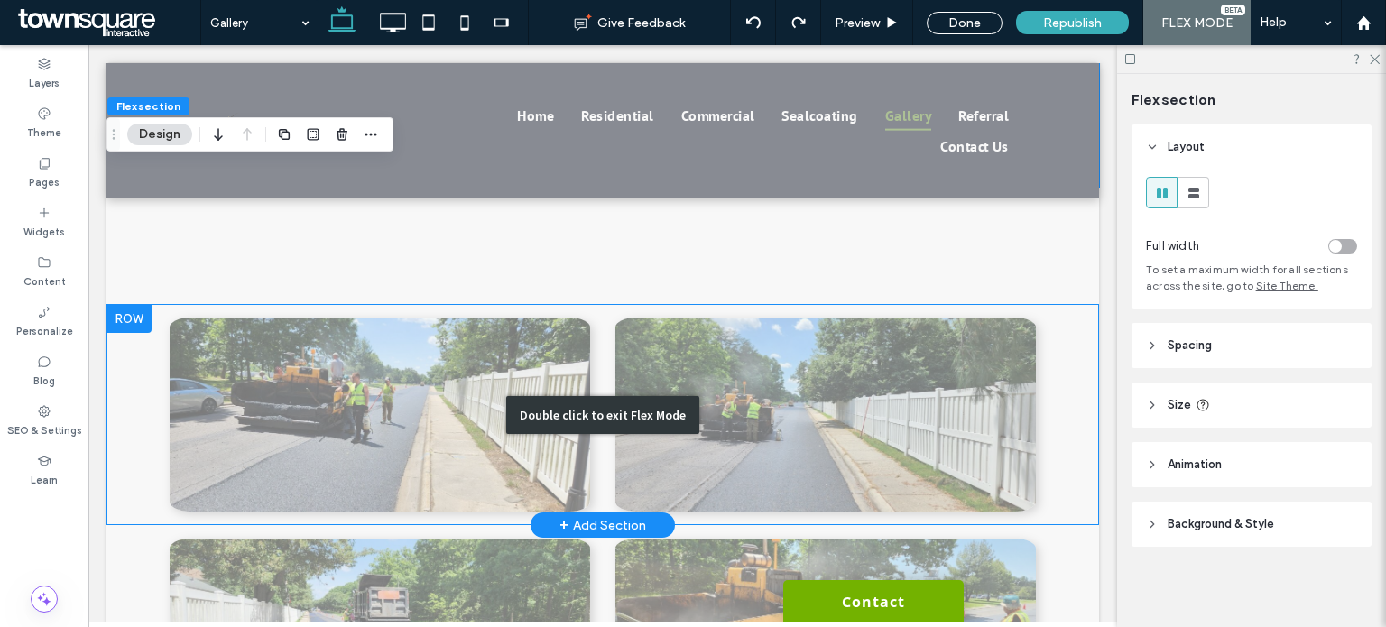
click at [454, 432] on div "Double click to exit Flex Mode" at bounding box center [602, 414] width 993 height 221
click at [581, 335] on div "Double click to exit Flex Mode" at bounding box center [602, 414] width 993 height 221
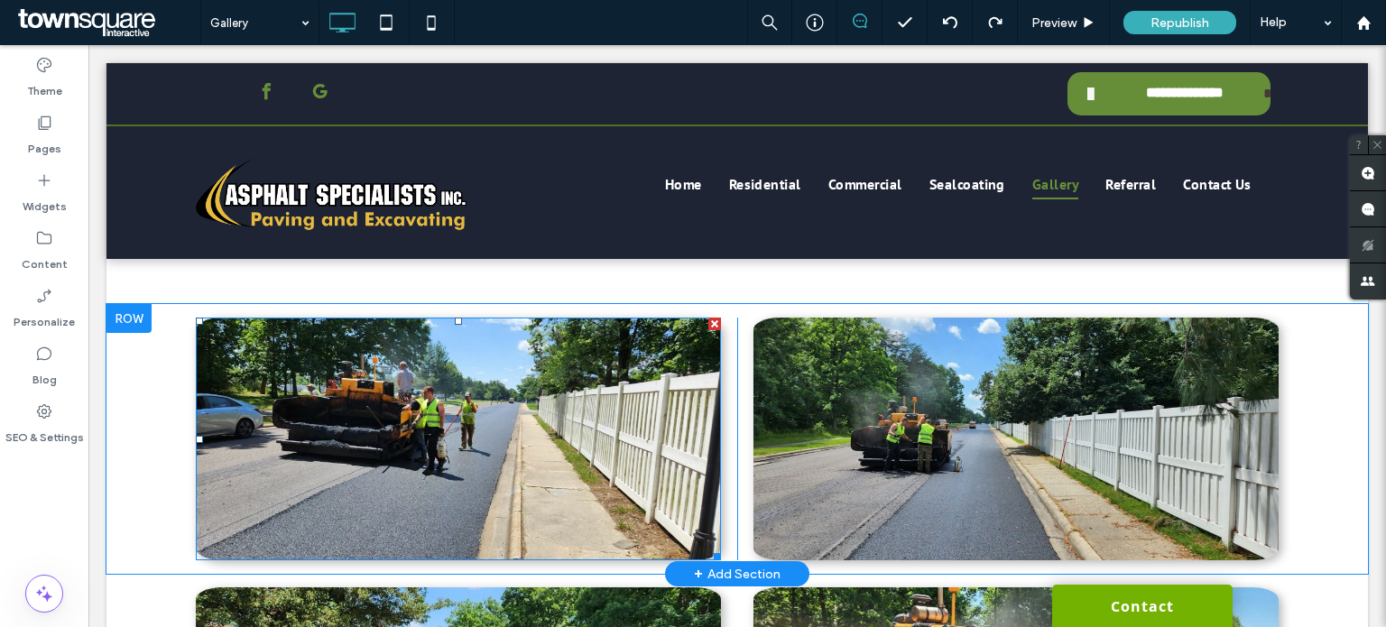
click at [608, 361] on img at bounding box center [458, 439] width 525 height 243
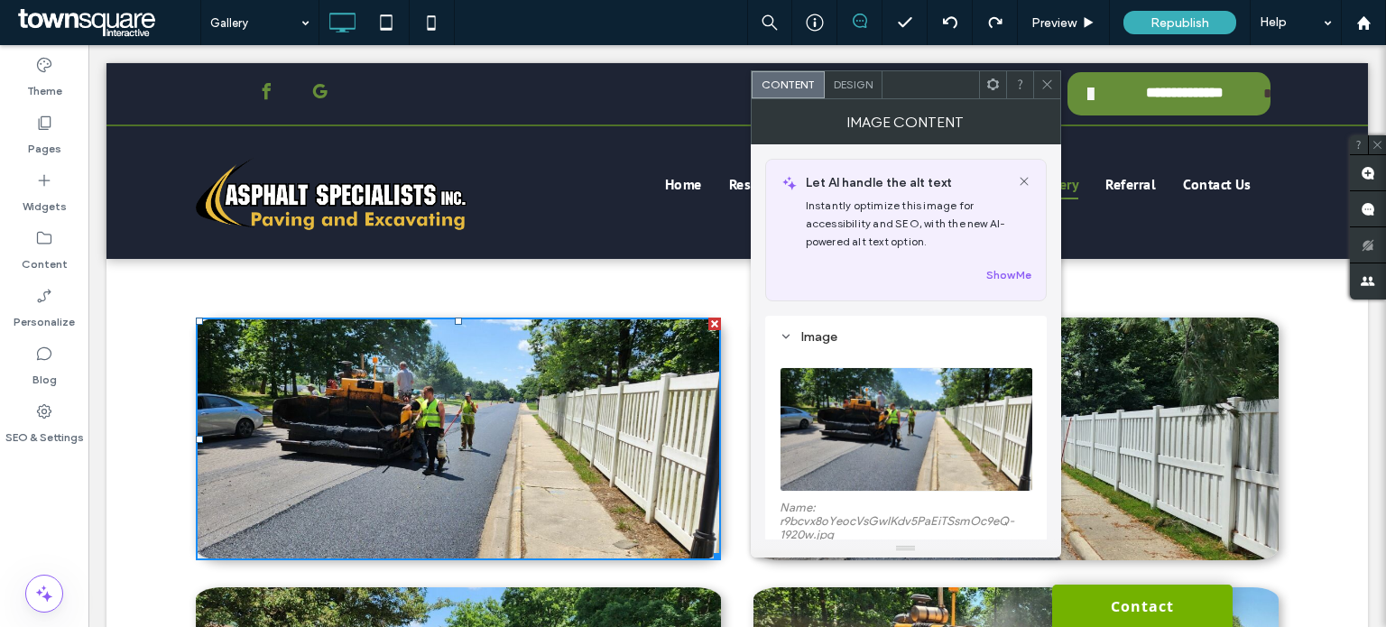
click at [737, 335] on div "Click To Paste Click To Paste Click To Paste Click To Paste Click To Paste" at bounding box center [1007, 439] width 541 height 243
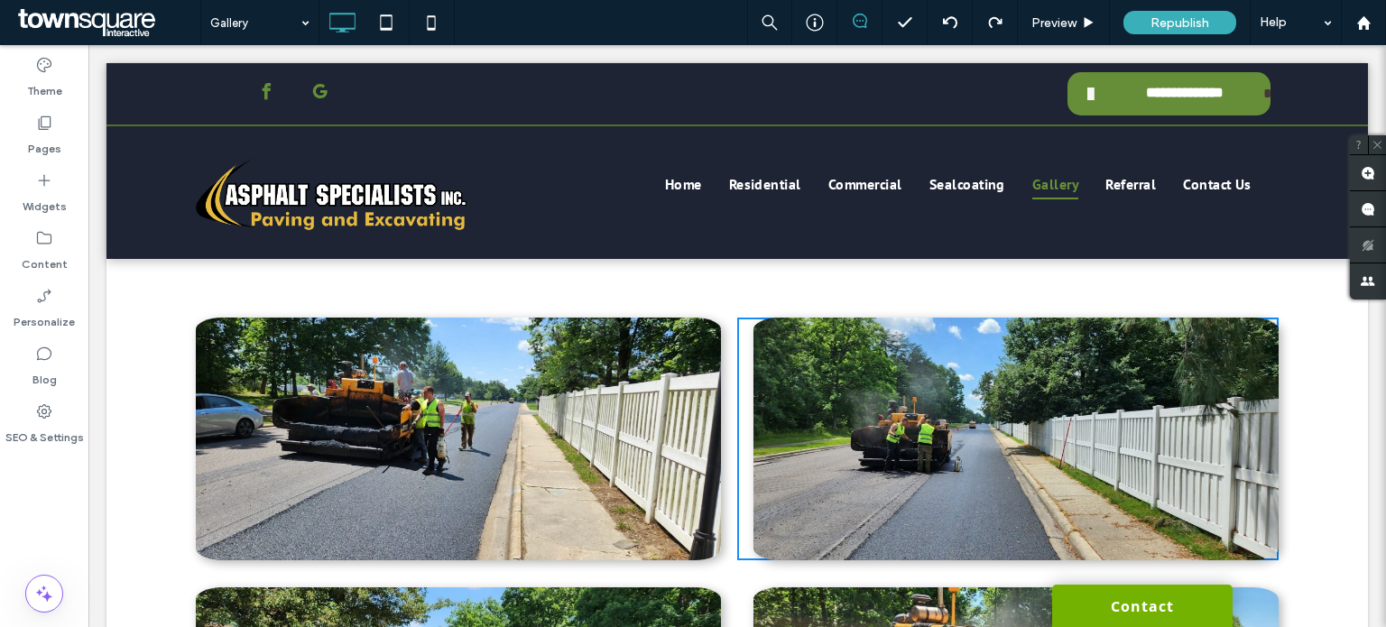
click at [717, 302] on div "Click To Paste Click To Paste Click To Paste Click To Paste Click To Paste Row …" at bounding box center [737, 245] width 1262 height 117
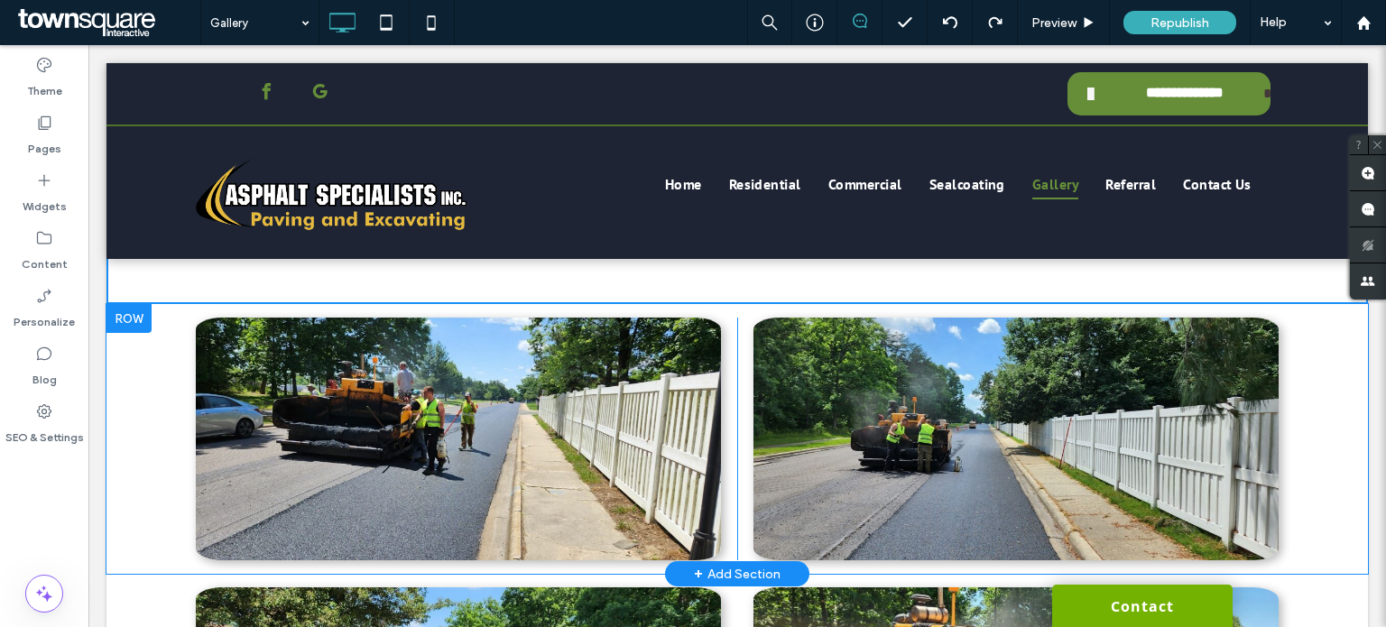
click at [143, 427] on div "Click To Paste Click To Paste Click To Paste Click To Paste Click To Paste Clic…" at bounding box center [737, 439] width 1262 height 270
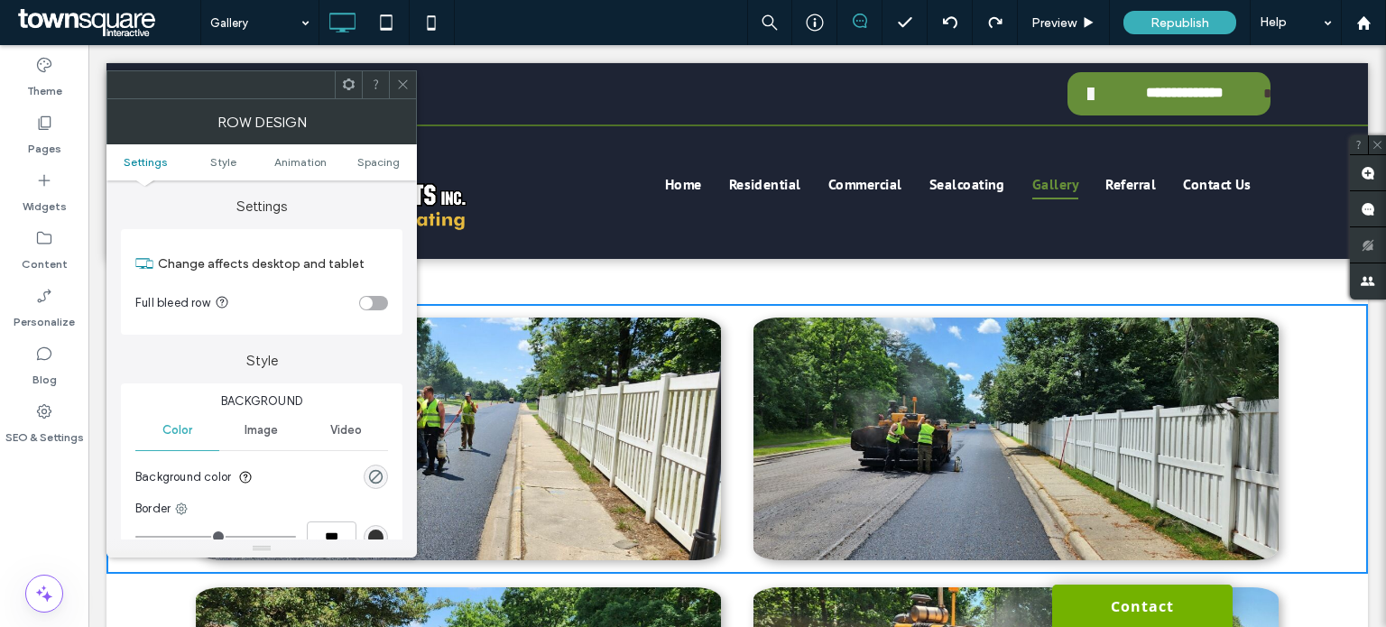
click at [398, 79] on icon at bounding box center [403, 85] width 14 height 14
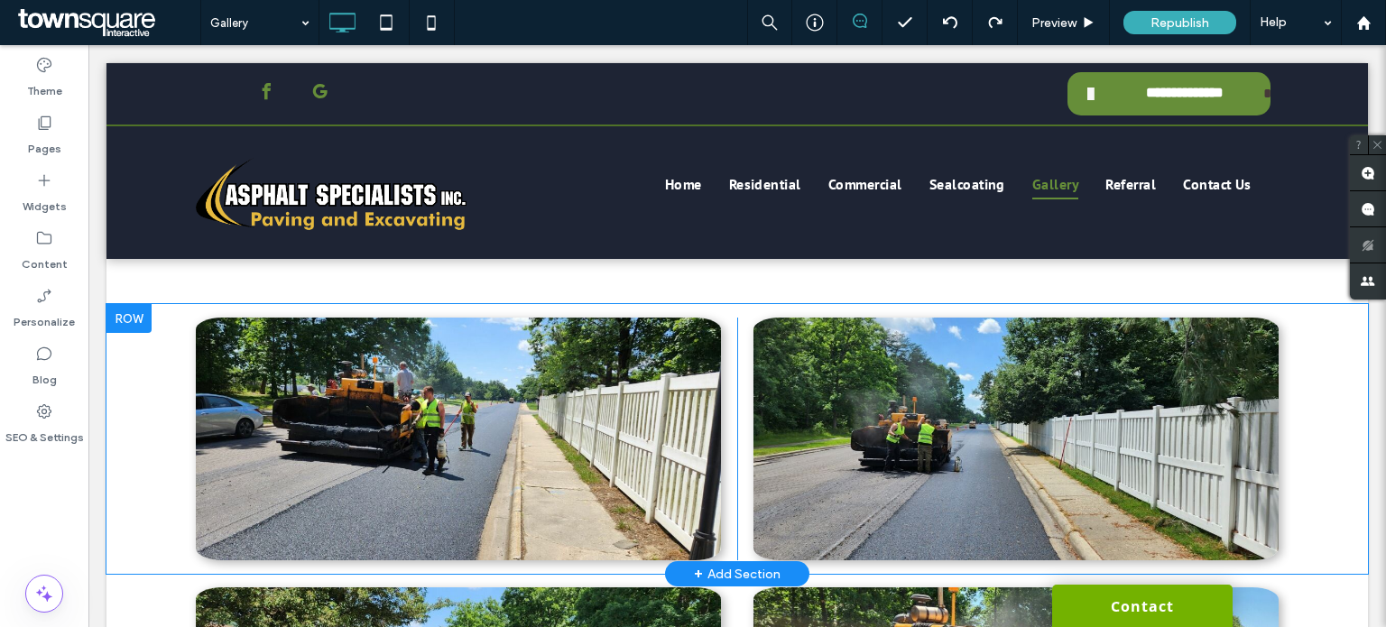
click at [148, 400] on div "Click To Paste Click To Paste Click To Paste Click To Paste Click To Paste Clic…" at bounding box center [737, 439] width 1262 height 270
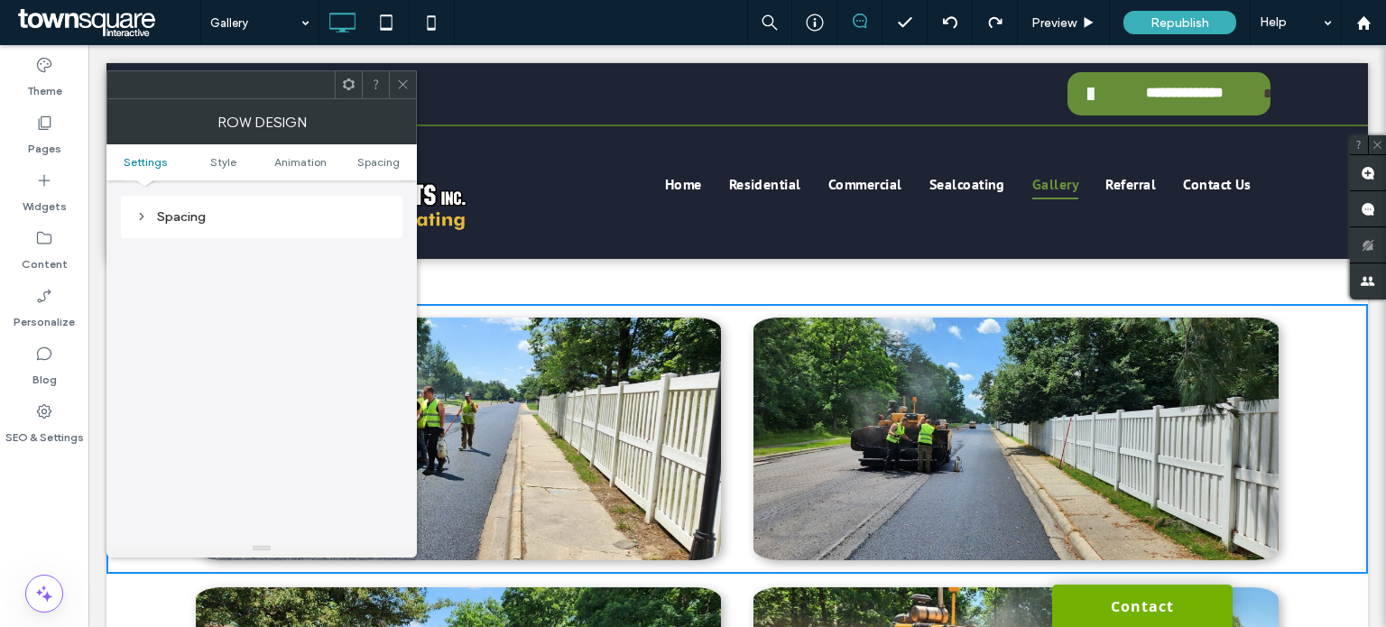
scroll to position [0, 0]
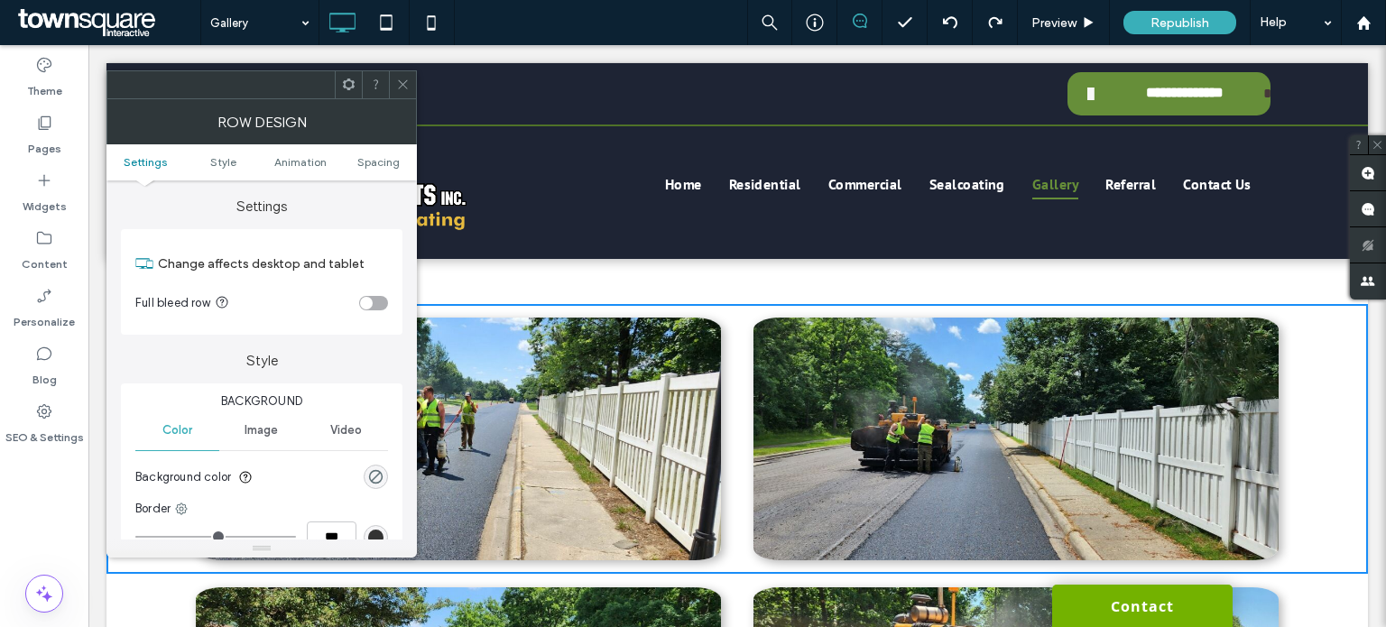
drag, startPoint x: 398, startPoint y: 75, endPoint x: 479, endPoint y: 153, distance: 112.3
click at [398, 75] on span at bounding box center [403, 84] width 14 height 27
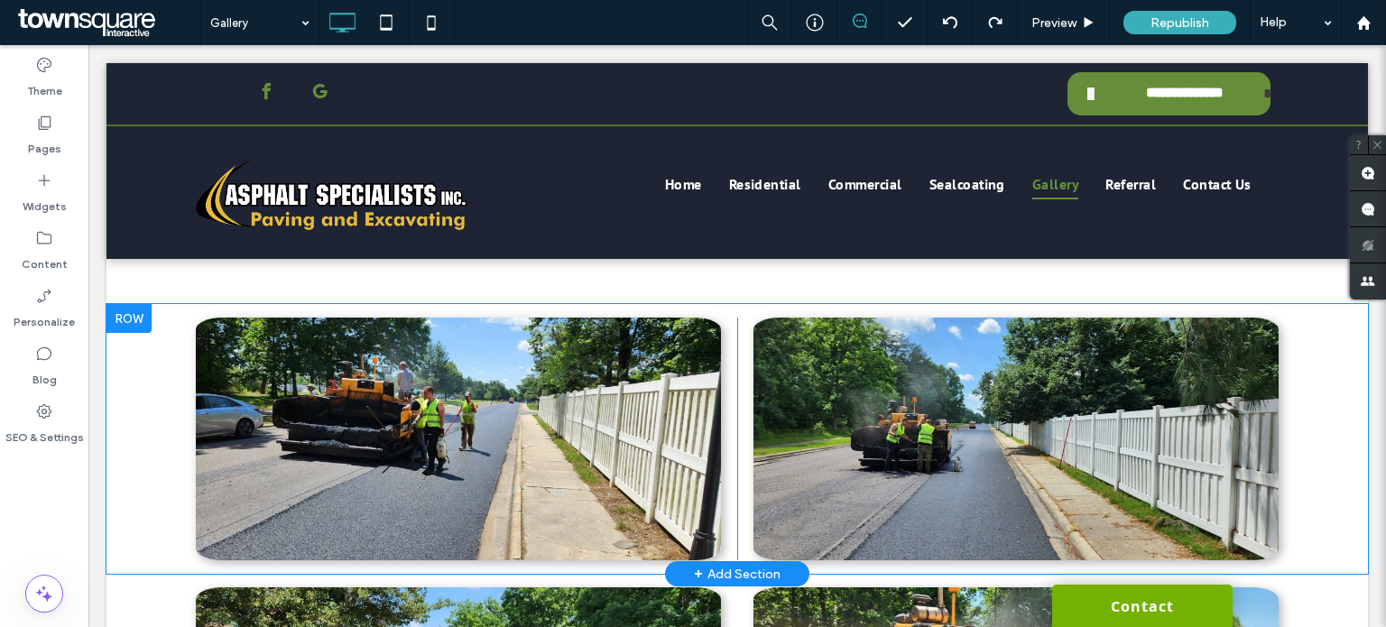
click at [1318, 325] on div "Click To Paste Click To Paste Click To Paste Click To Paste Click To Paste Clic…" at bounding box center [737, 439] width 1262 height 270
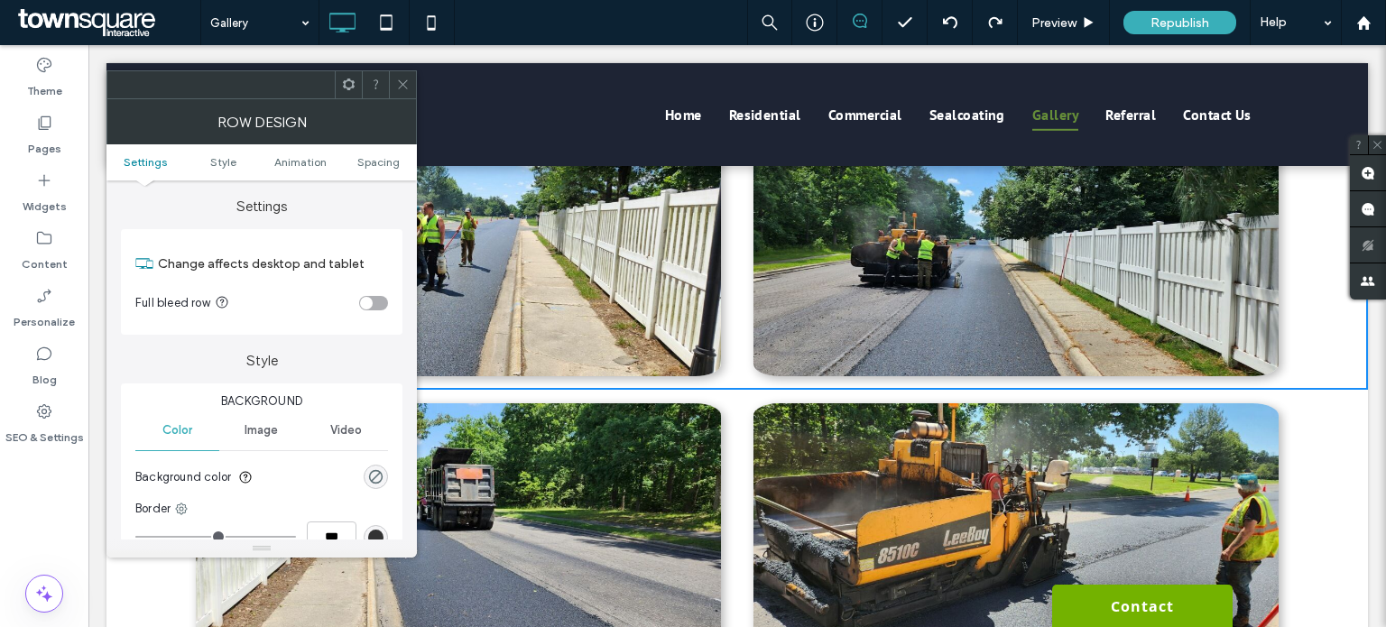
scroll to position [853, 0]
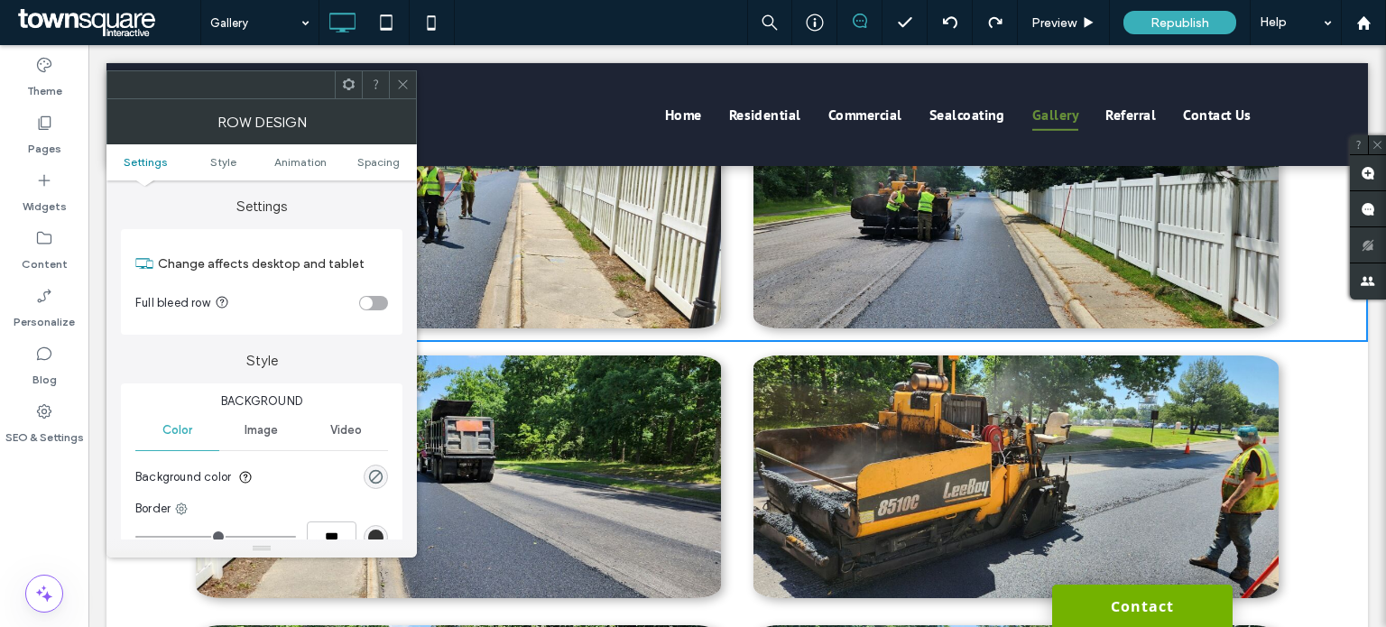
click at [764, 369] on img at bounding box center [1015, 477] width 525 height 243
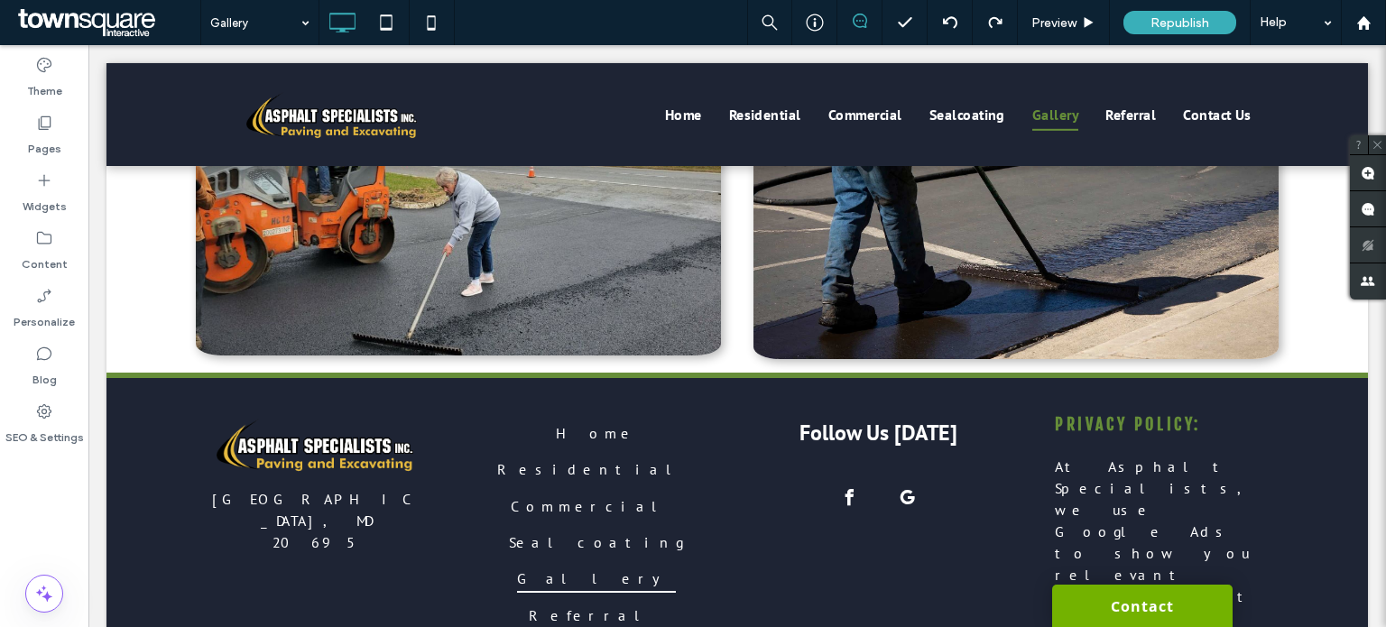
scroll to position [2976, 0]
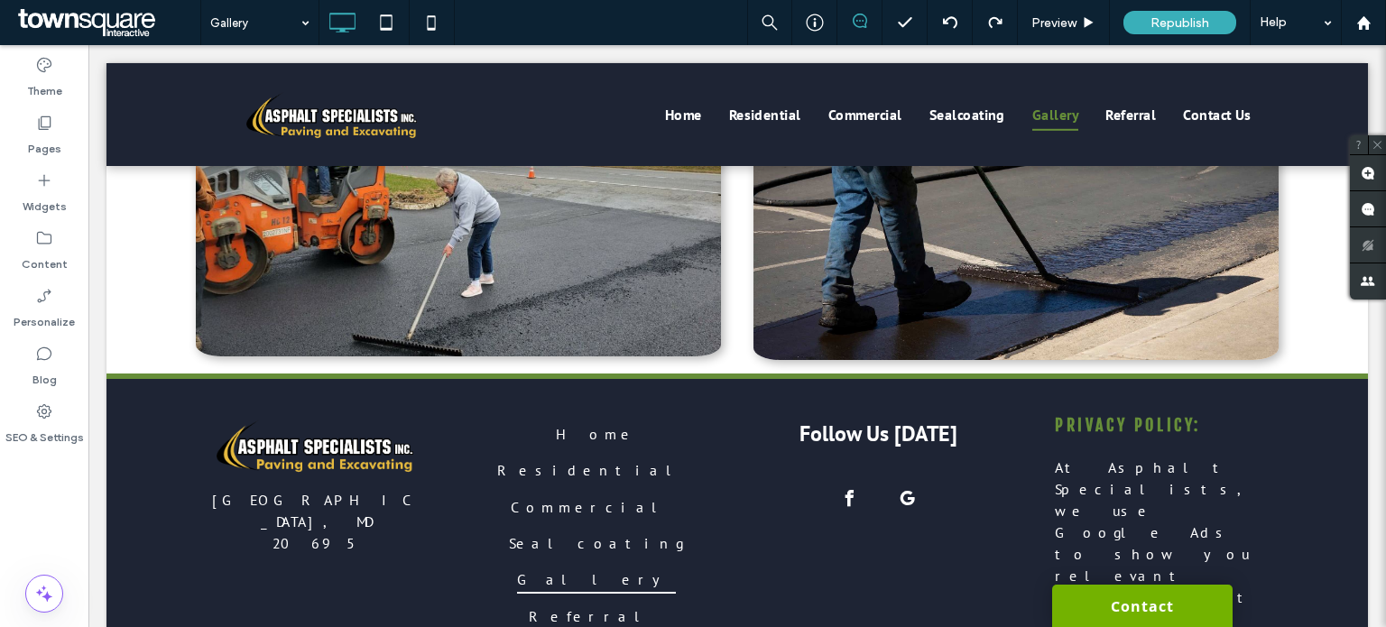
click at [164, 320] on div "Click To Paste Click To Paste Click To Paste Click To Paste Click To Paste Clic…" at bounding box center [737, 239] width 1262 height 267
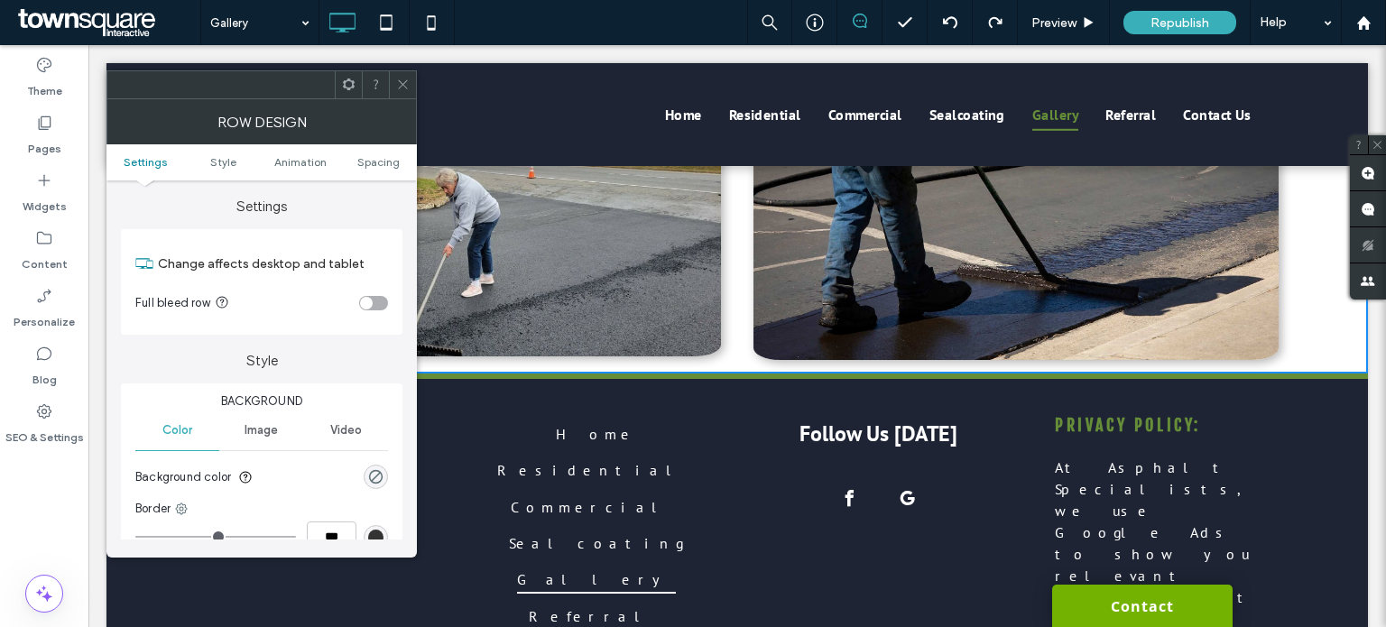
click at [729, 330] on div "Click To Paste Click To Paste Click To Paste Click To Paste Click To Paste" at bounding box center [466, 240] width 541 height 240
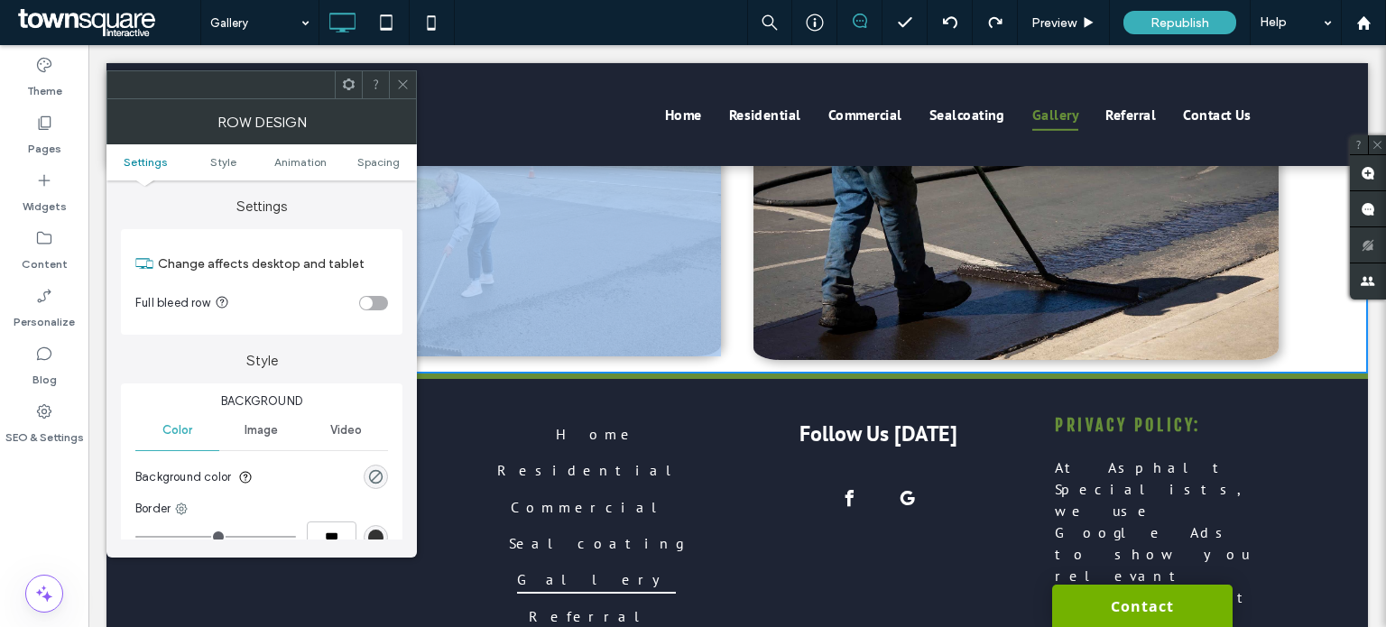
click at [729, 330] on div "Click To Paste Click To Paste Click To Paste Click To Paste Click To Paste" at bounding box center [466, 240] width 541 height 240
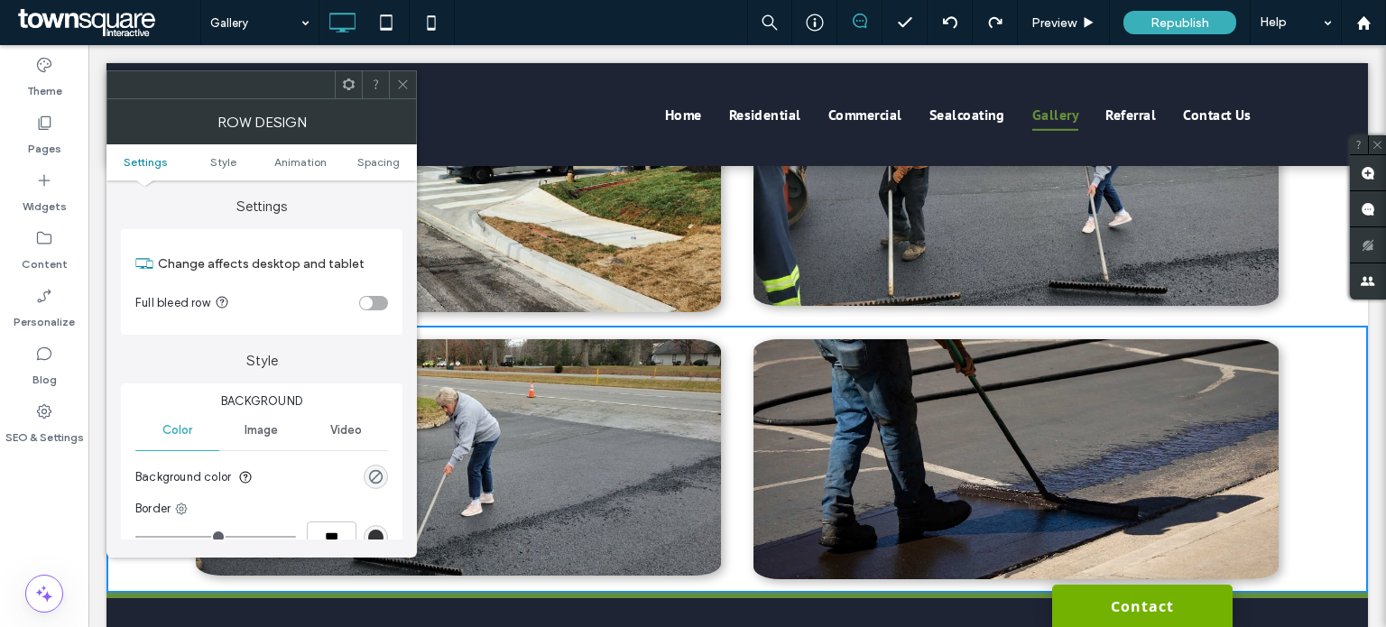
scroll to position [2754, 0]
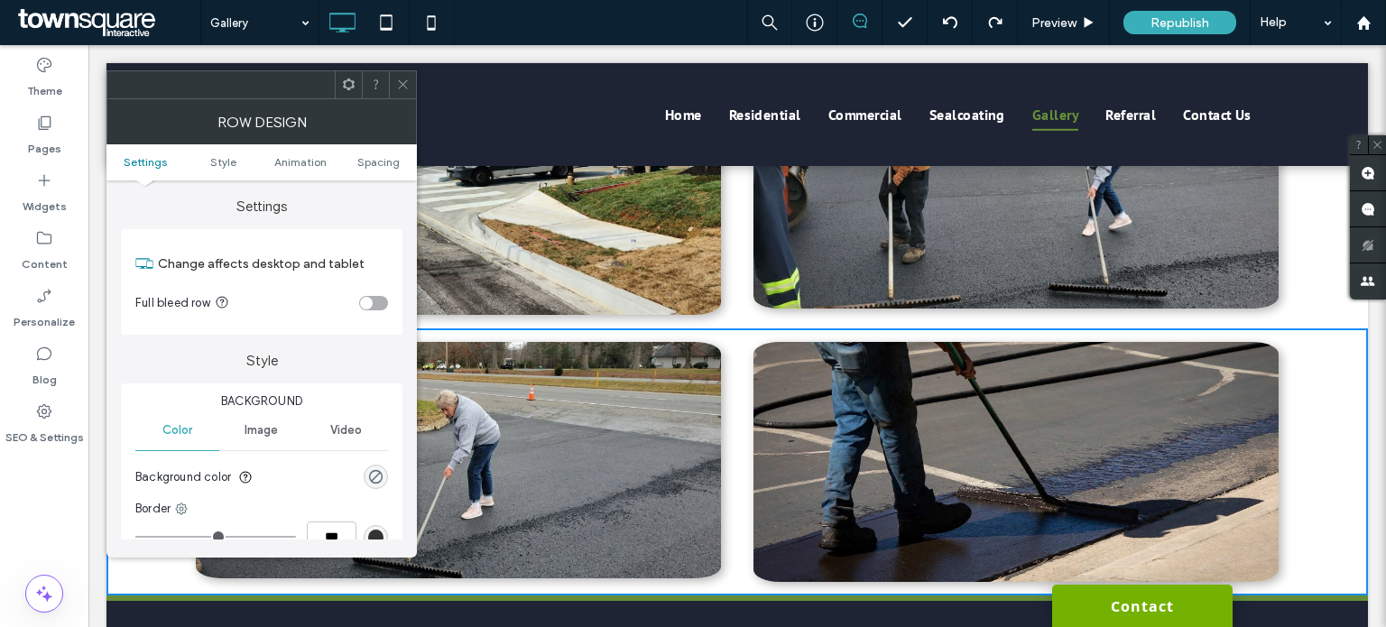
click at [795, 389] on img at bounding box center [1015, 462] width 525 height 240
click at [405, 75] on span at bounding box center [403, 84] width 14 height 27
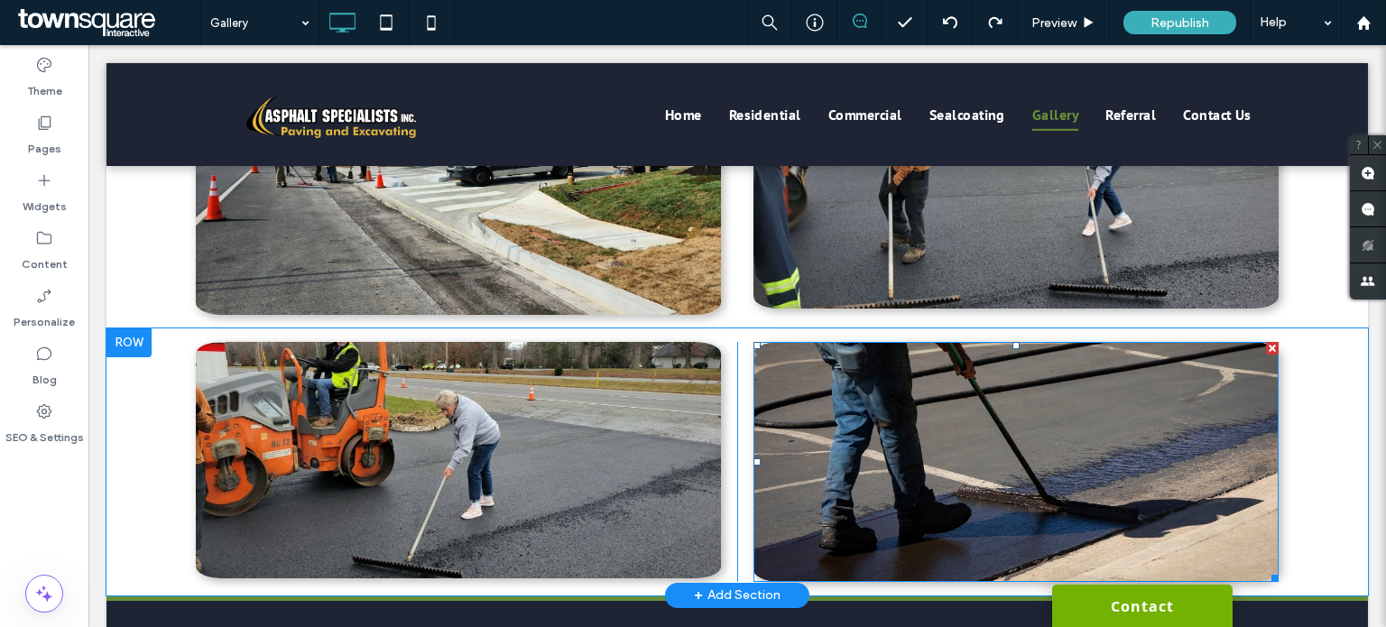
click at [830, 385] on img at bounding box center [1015, 462] width 525 height 240
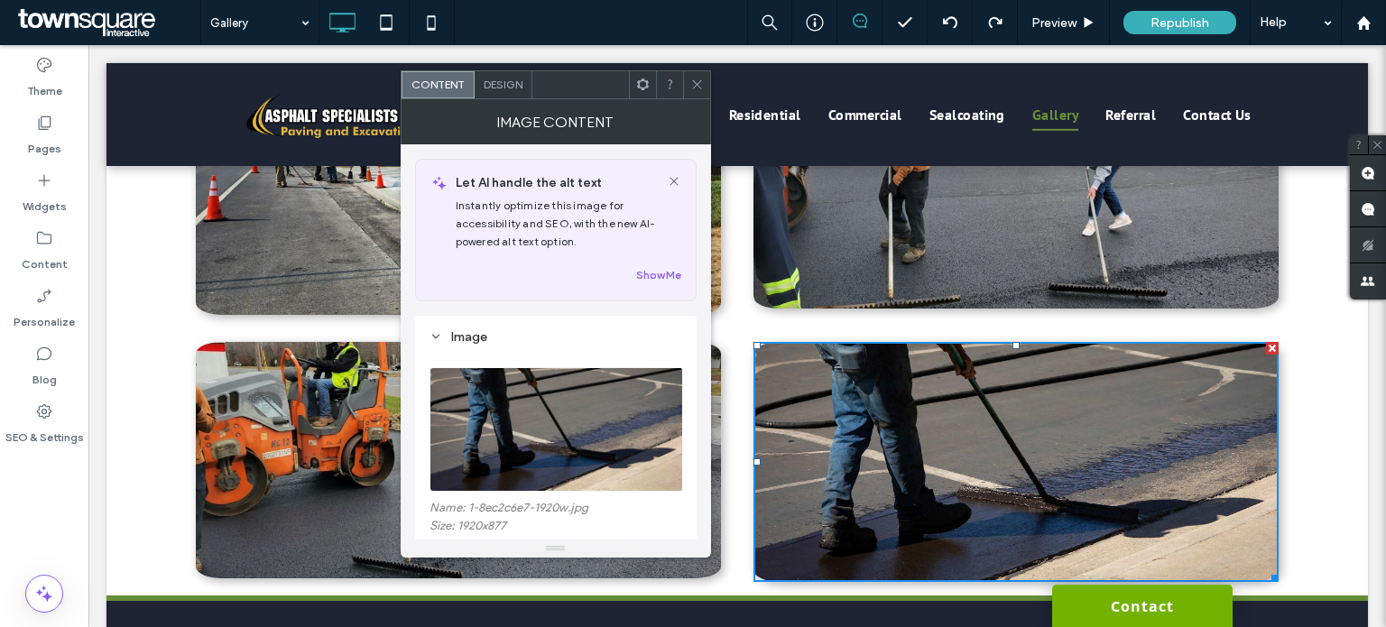
click at [830, 385] on img at bounding box center [1015, 462] width 525 height 240
click at [503, 84] on span "Design" at bounding box center [503, 85] width 39 height 14
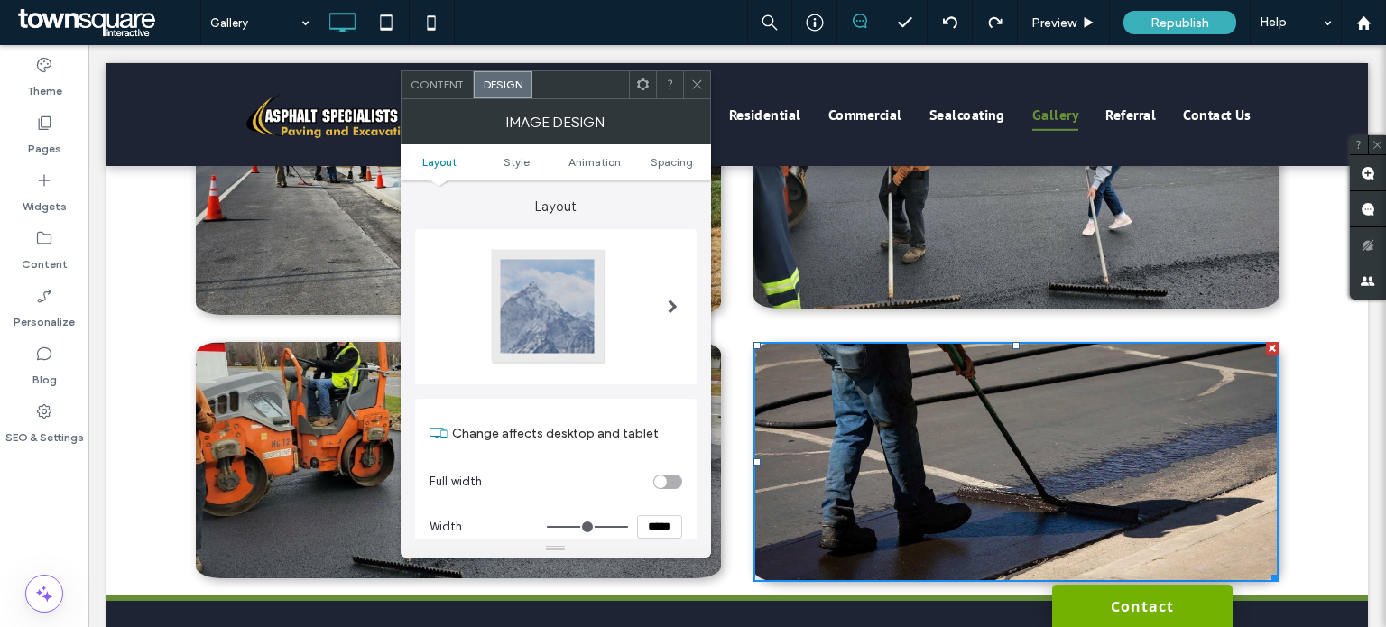
click at [697, 88] on icon at bounding box center [697, 85] width 14 height 14
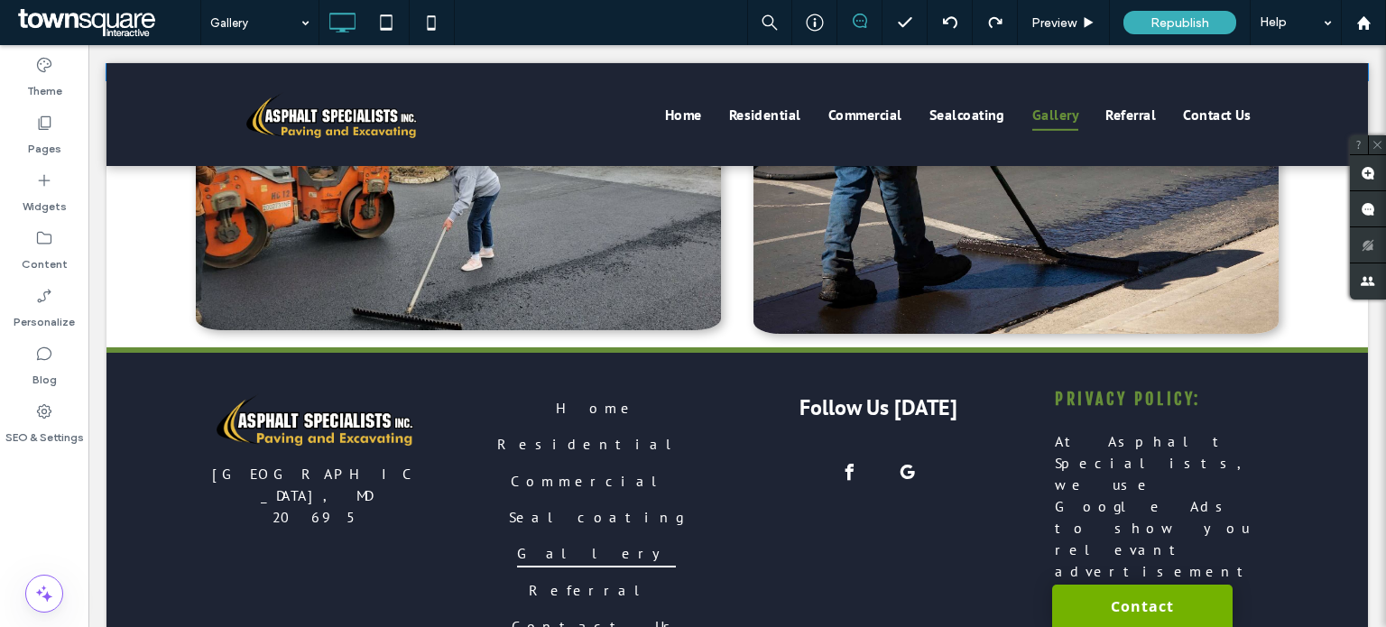
scroll to position [2981, 0]
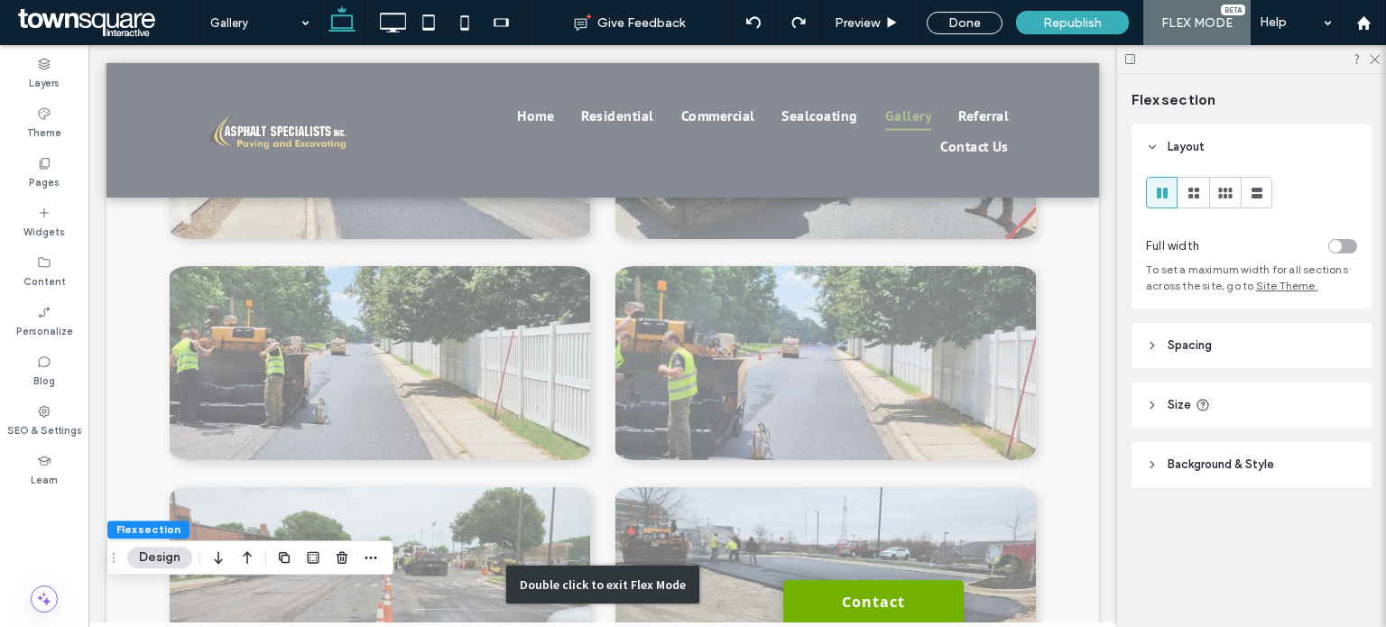
scroll to position [1101, 0]
